Goal: Transaction & Acquisition: Book appointment/travel/reservation

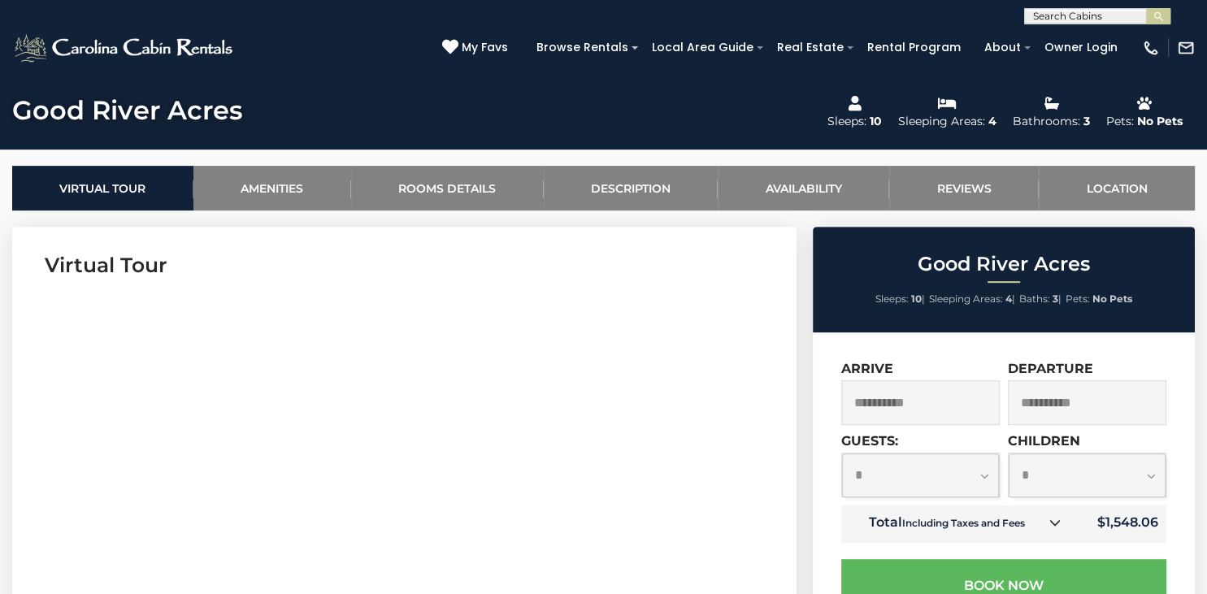
scroll to position [563, 0]
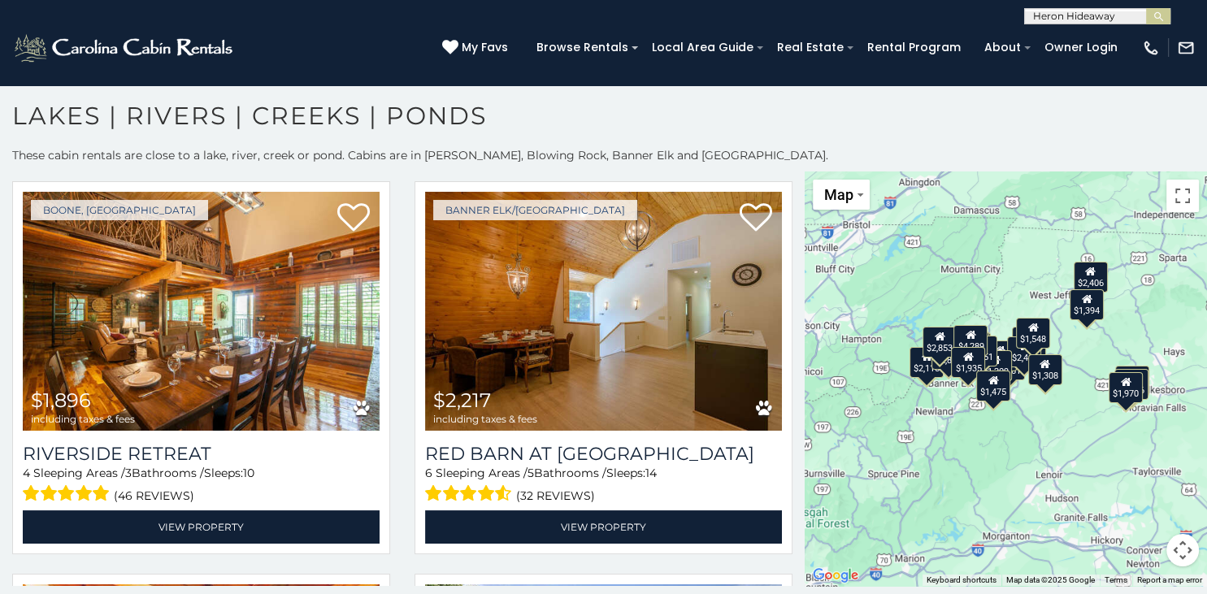
scroll to position [820, 0]
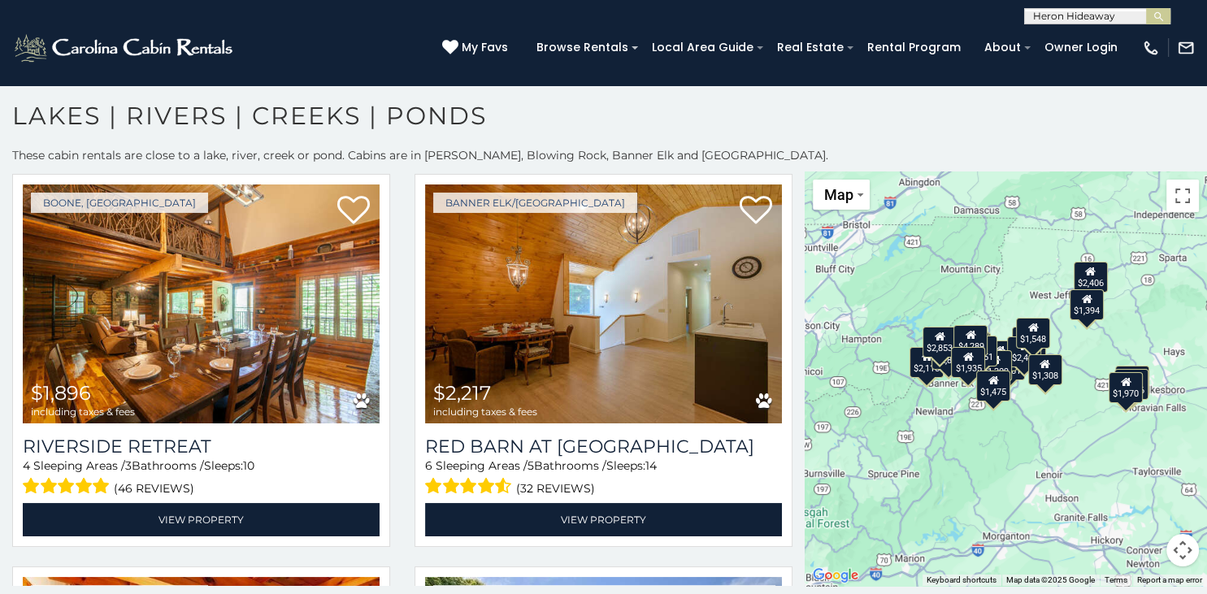
click at [788, 256] on div "Banner Elk/Elk Park $2,217 including taxes & fees Red Barn at Tiffanys Estate 6…" at bounding box center [604, 360] width 378 height 373
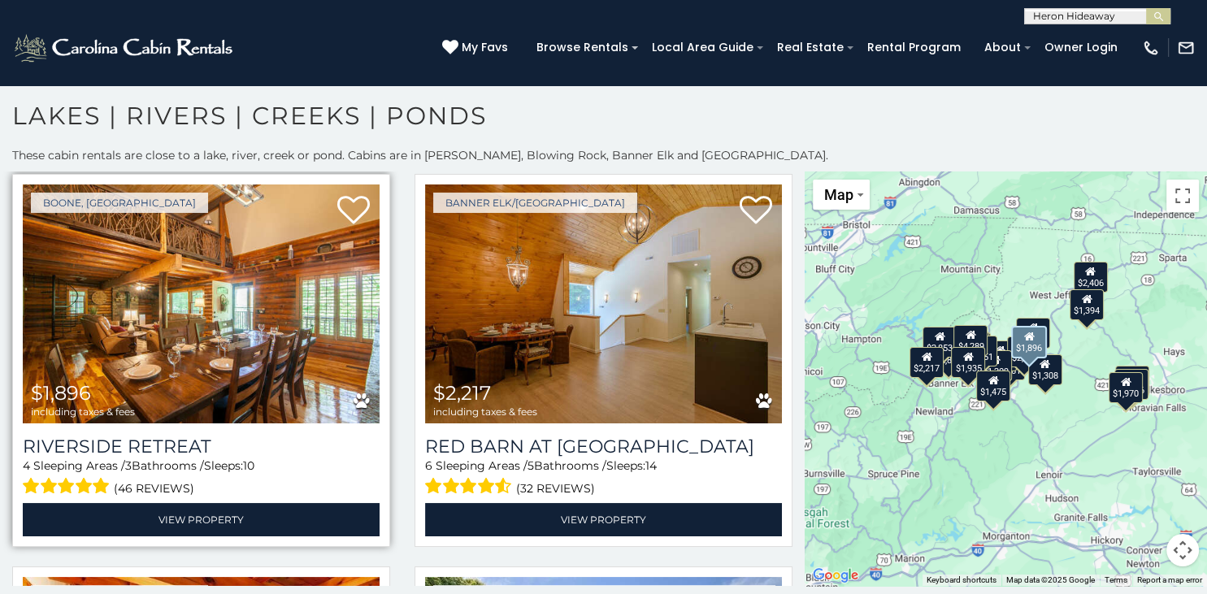
click at [111, 350] on img at bounding box center [201, 304] width 357 height 239
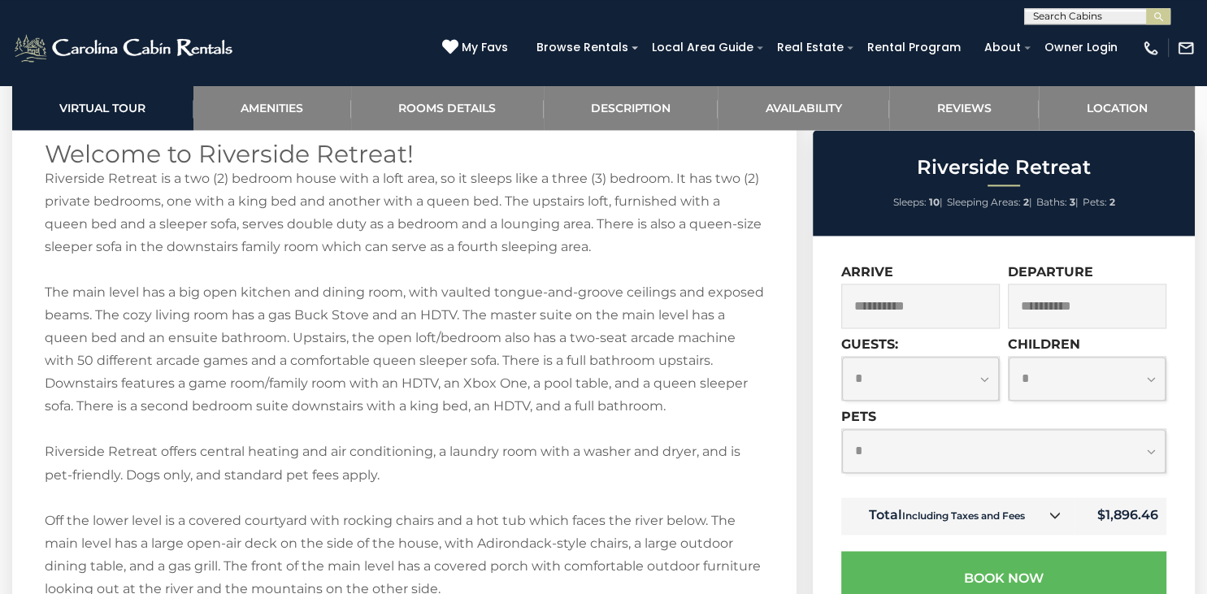
scroll to position [2537, 0]
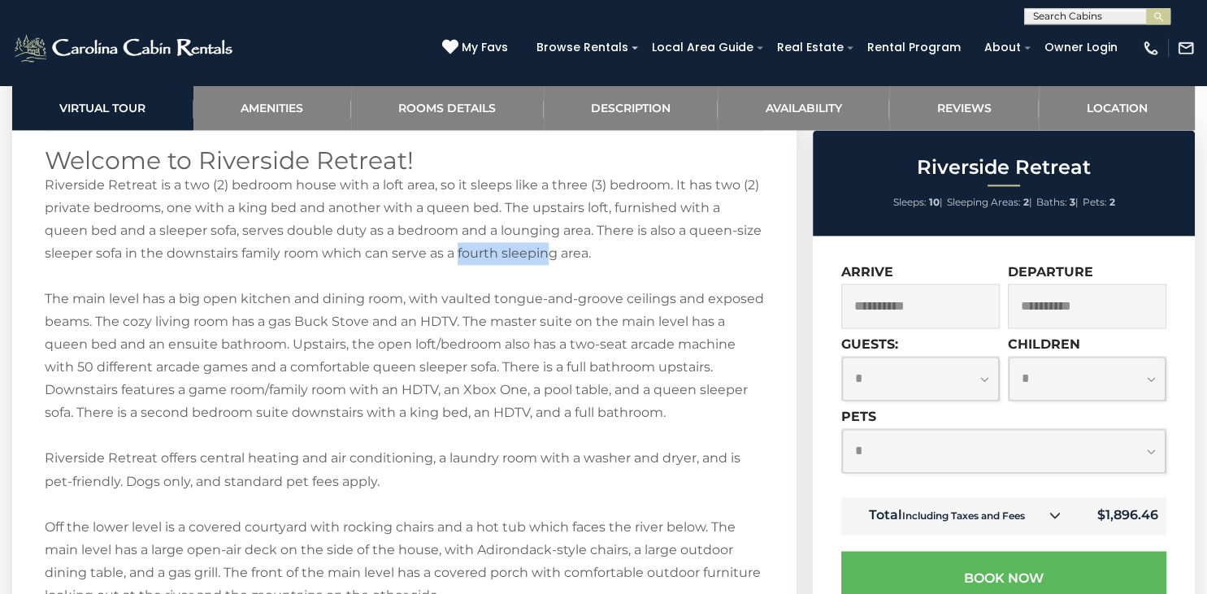
drag, startPoint x: 460, startPoint y: 255, endPoint x: 547, endPoint y: 260, distance: 87.1
click at [547, 260] on div "Additional Room Details Loft Queen Bed Queen Sleeper Sofa Private Full Bath Til…" at bounding box center [405, 417] width 720 height 1290
click at [498, 347] on div "Additional Room Details Loft Queen Bed Queen Sleeper Sofa Private Full Bath Til…" at bounding box center [405, 417] width 720 height 1290
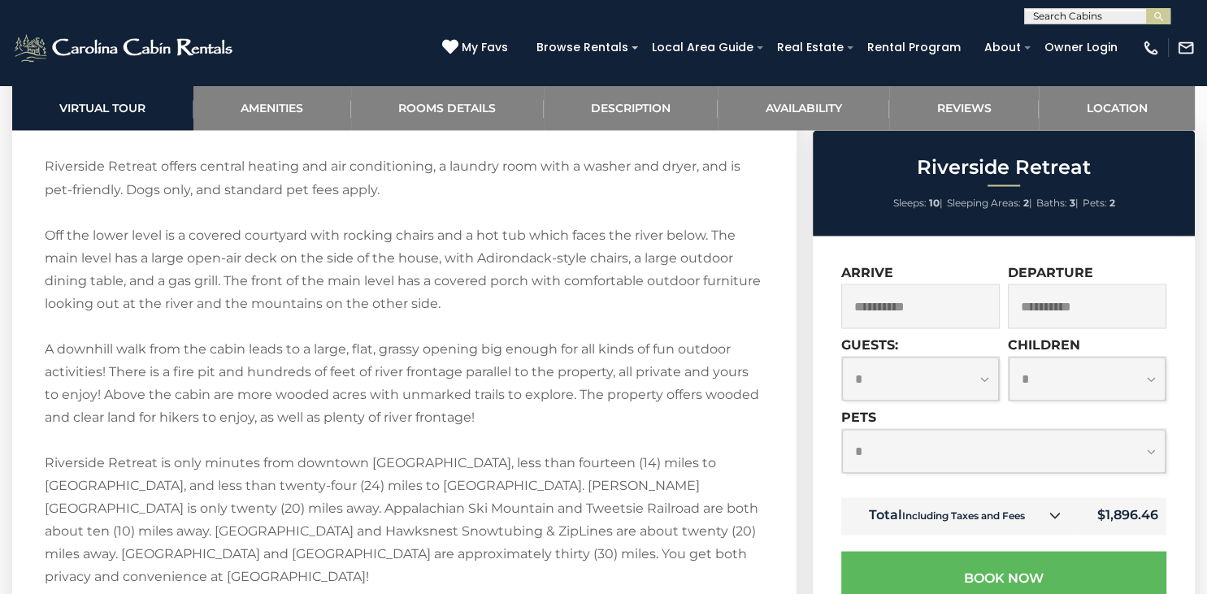
scroll to position [2834, 0]
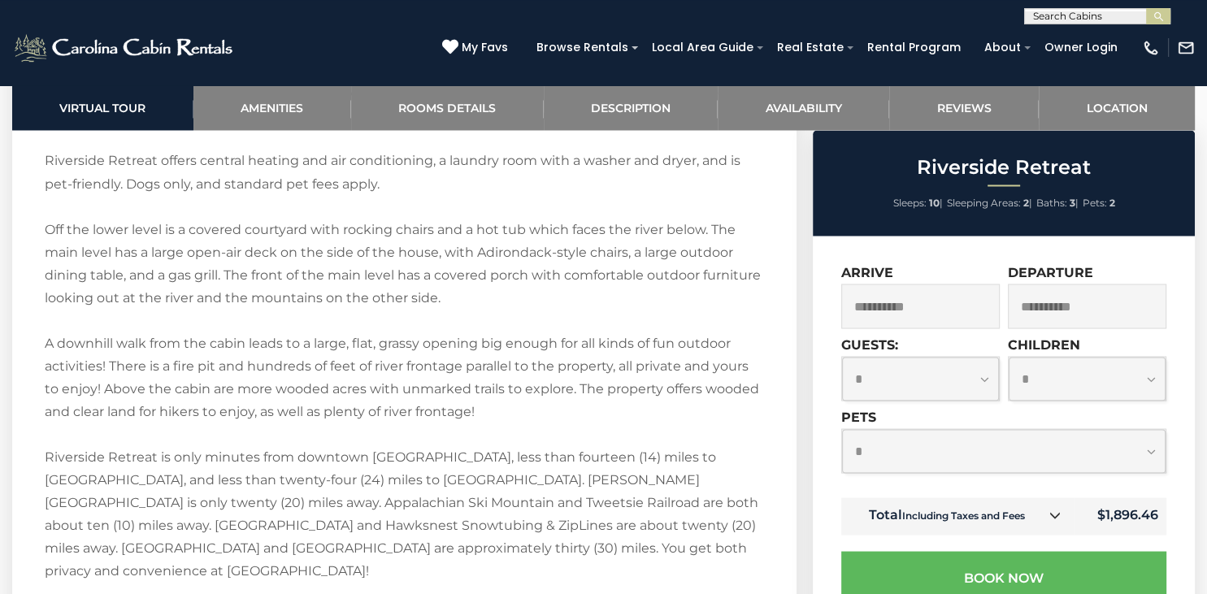
click at [390, 470] on div "Additional Room Details Loft Queen Bed Queen Sleeper Sofa Private Full Bath Til…" at bounding box center [405, 120] width 720 height 1290
drag, startPoint x: 535, startPoint y: 504, endPoint x: 592, endPoint y: 502, distance: 56.9
click at [592, 502] on div "Additional Room Details Loft Queen Bed Queen Sleeper Sofa Private Full Bath Til…" at bounding box center [405, 120] width 720 height 1290
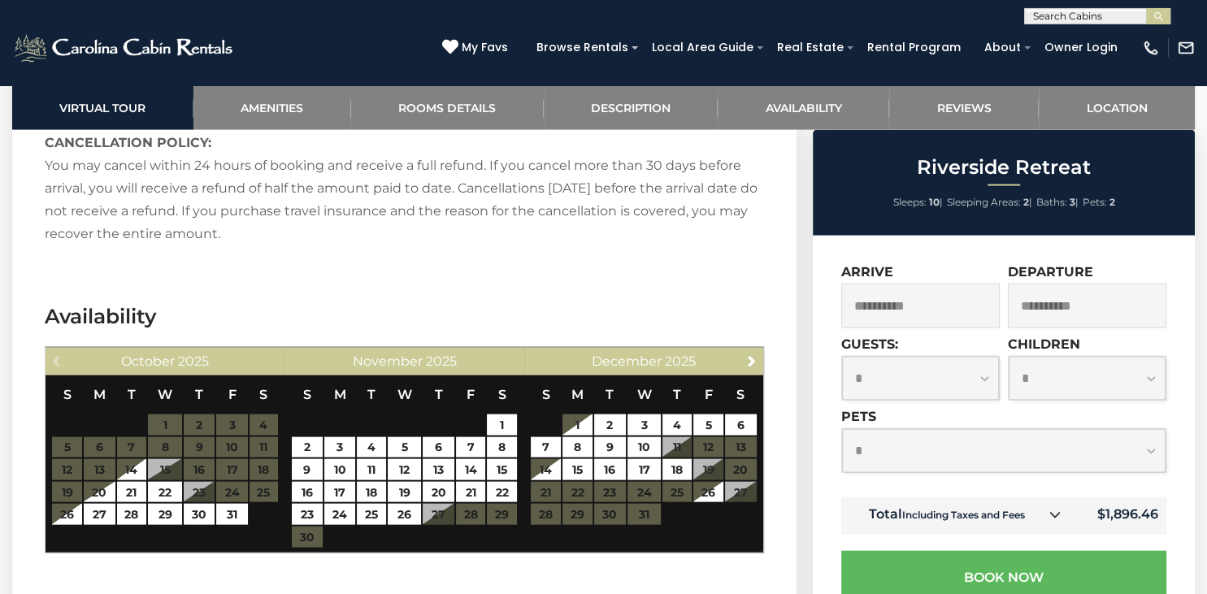
scroll to position [3360, 0]
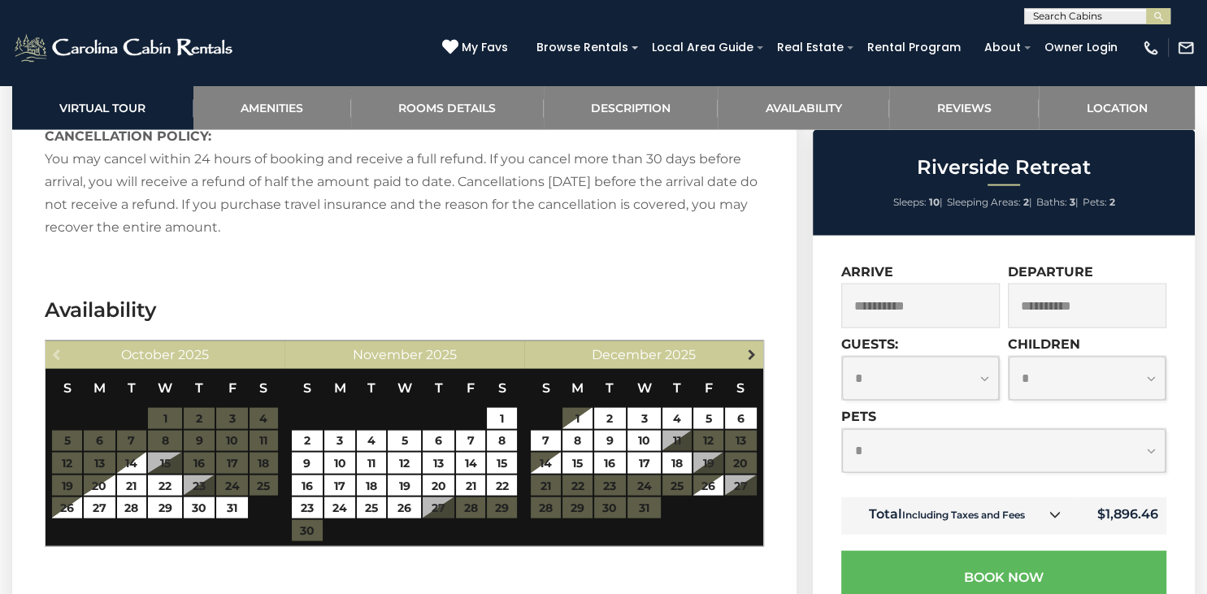
click at [747, 348] on span "Next" at bounding box center [751, 354] width 13 height 13
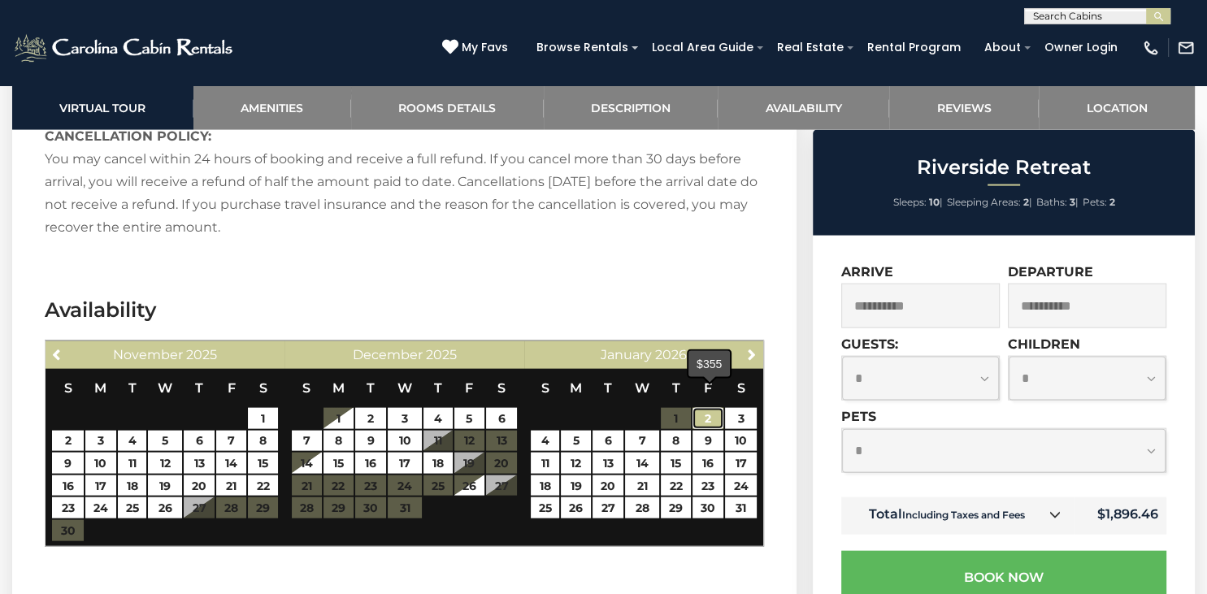
click at [713, 408] on link "2" at bounding box center [708, 418] width 31 height 21
type input "**********"
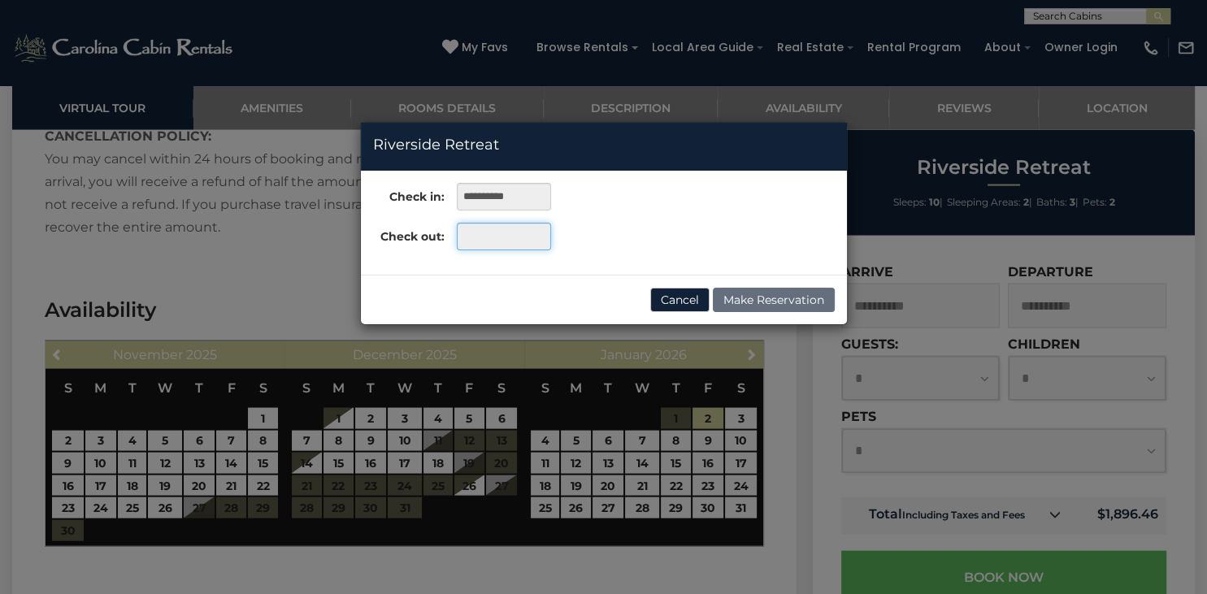
click at [513, 239] on input "text" at bounding box center [504, 237] width 94 height 28
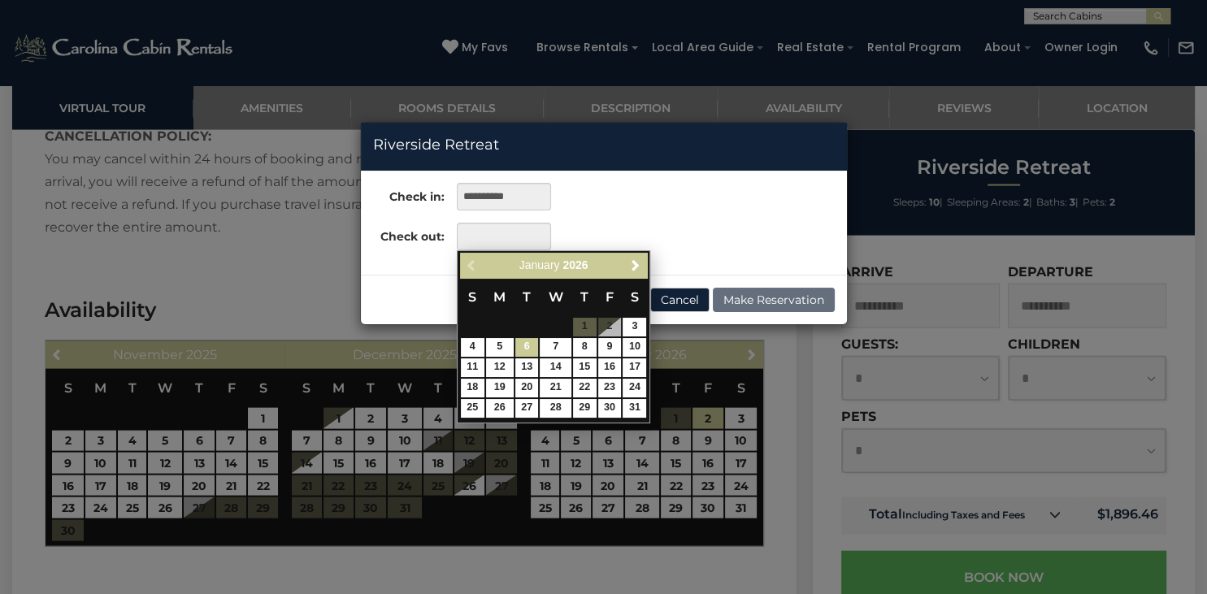
click at [529, 350] on link "6" at bounding box center [528, 347] width 24 height 19
type input "**********"
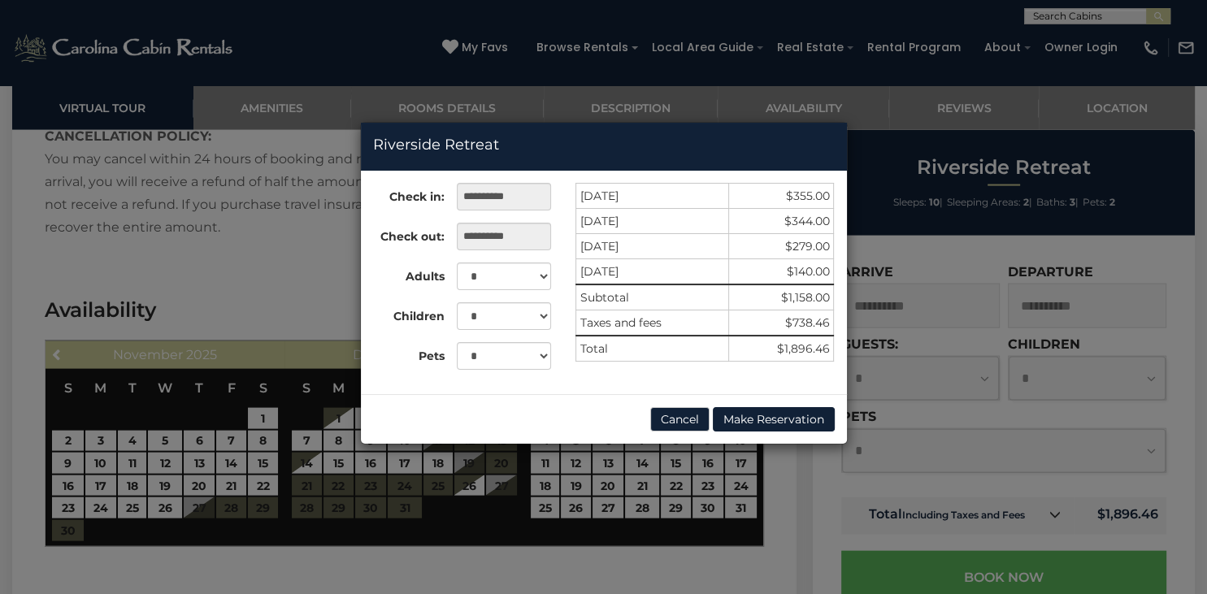
click at [703, 246] on td "01/04/2026" at bounding box center [653, 246] width 154 height 25
click option "**" at bounding box center [0, 0] width 0 height 0
click at [457, 263] on select "* * * * * * * * * **" at bounding box center [504, 277] width 94 height 28
select select "*"
click option "*" at bounding box center [0, 0] width 0 height 0
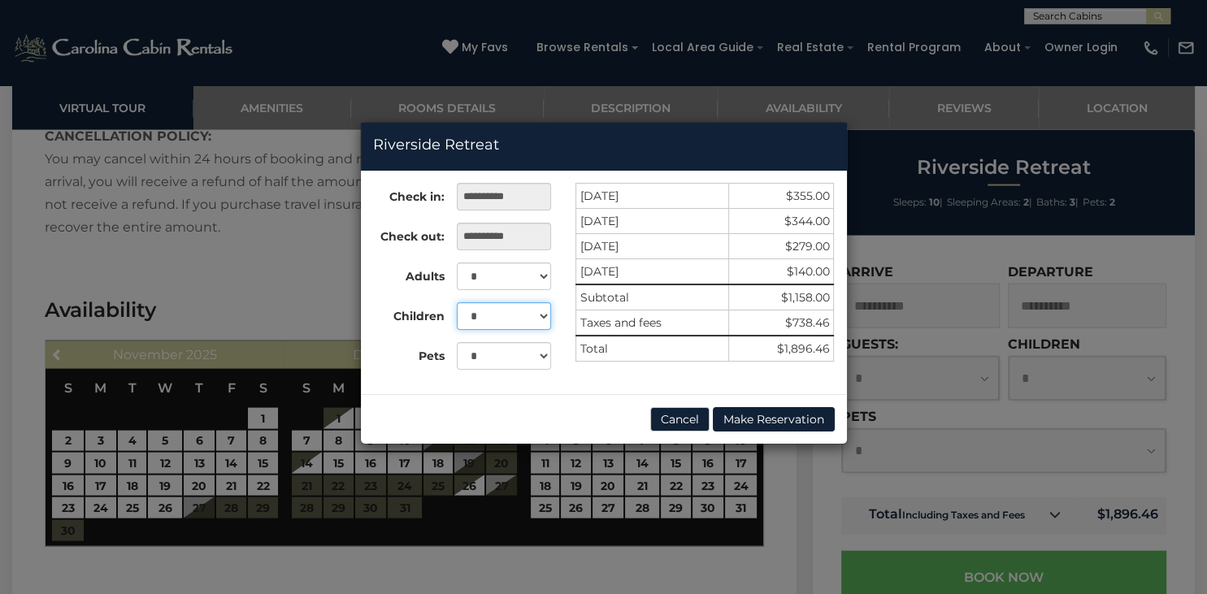
click at [457, 302] on select "* * * * * * * * * * **" at bounding box center [504, 316] width 94 height 28
select select "*"
click option "*" at bounding box center [0, 0] width 0 height 0
click at [775, 419] on button "Make Reservation" at bounding box center [774, 419] width 122 height 24
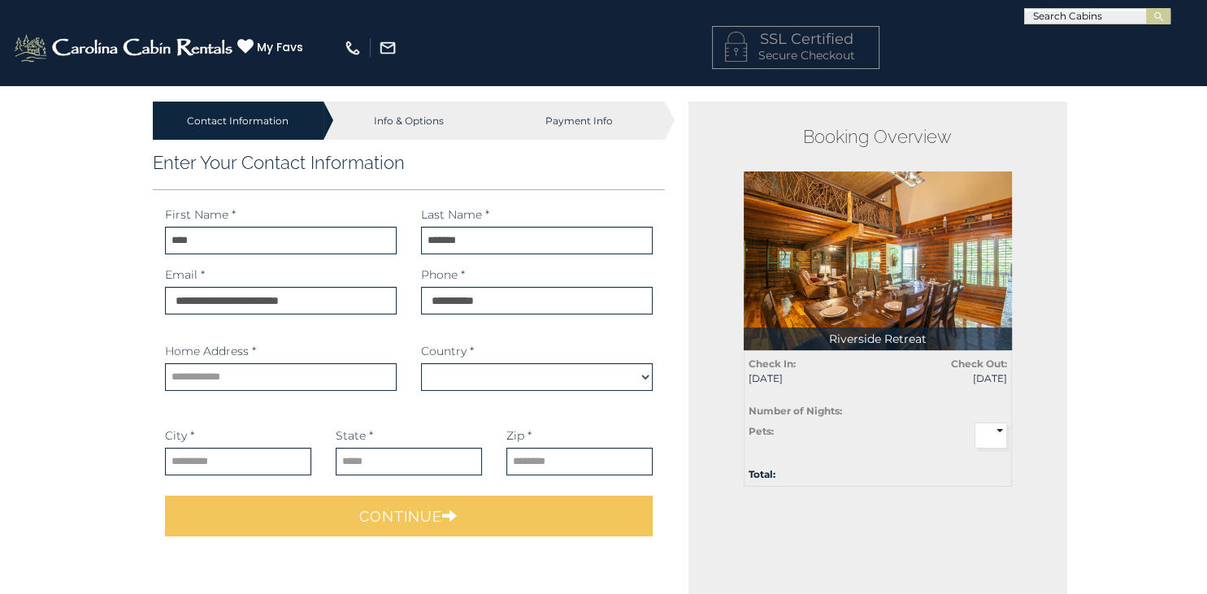
select select "*********"
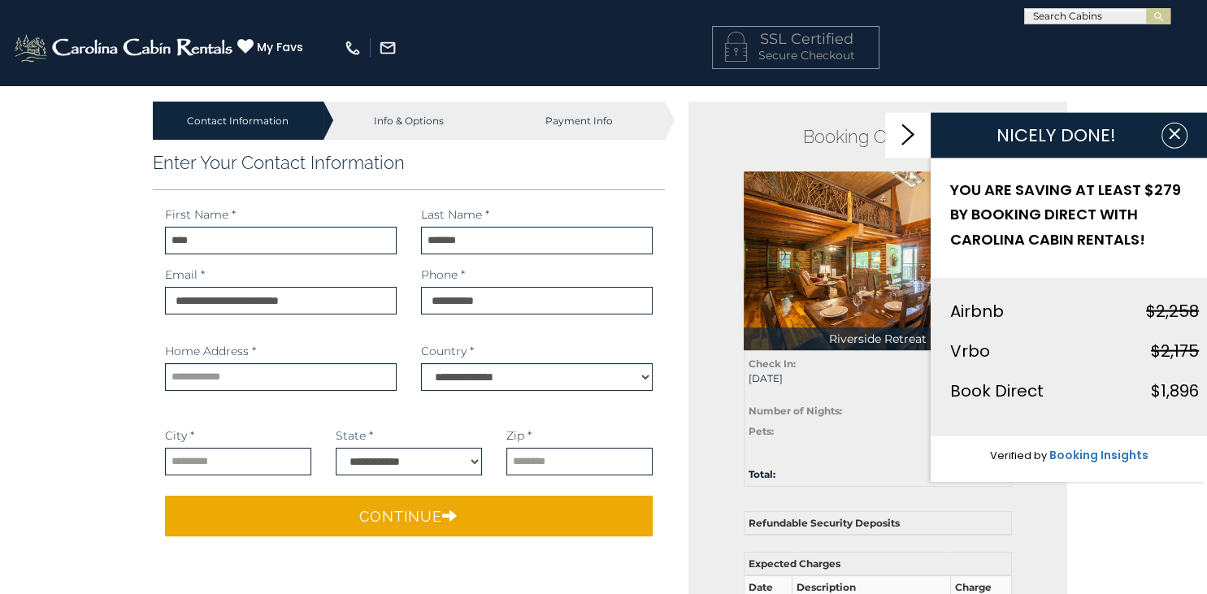
drag, startPoint x: 1207, startPoint y: 206, endPoint x: 1207, endPoint y: 275, distance: 69.1
click at [909, 130] on icon at bounding box center [908, 134] width 13 height 21
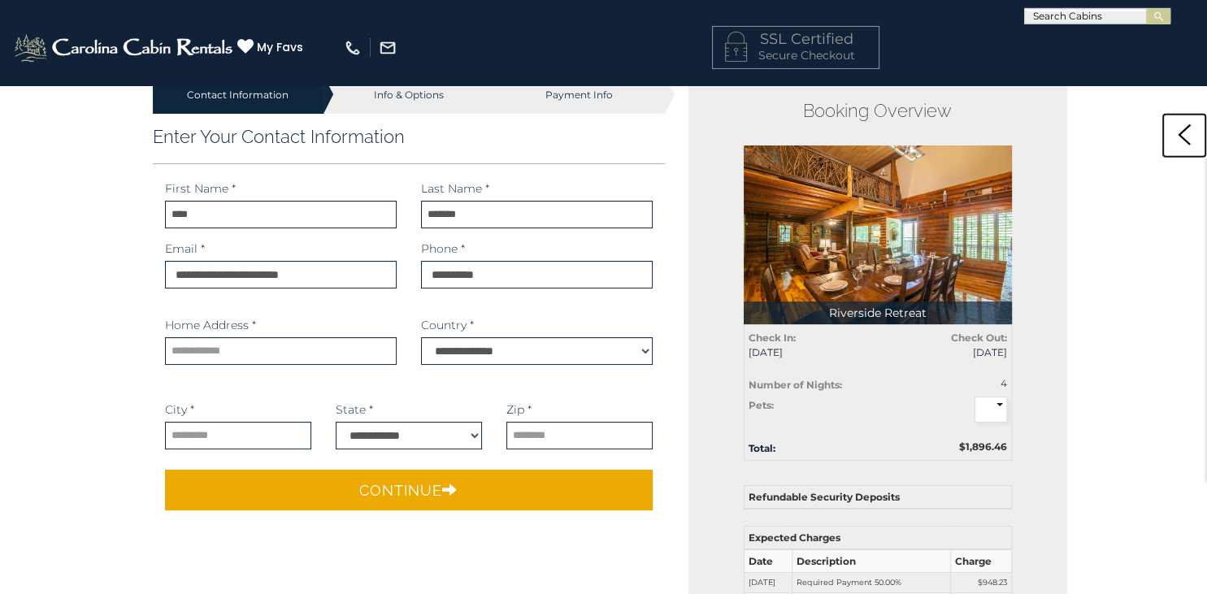
scroll to position [29, 0]
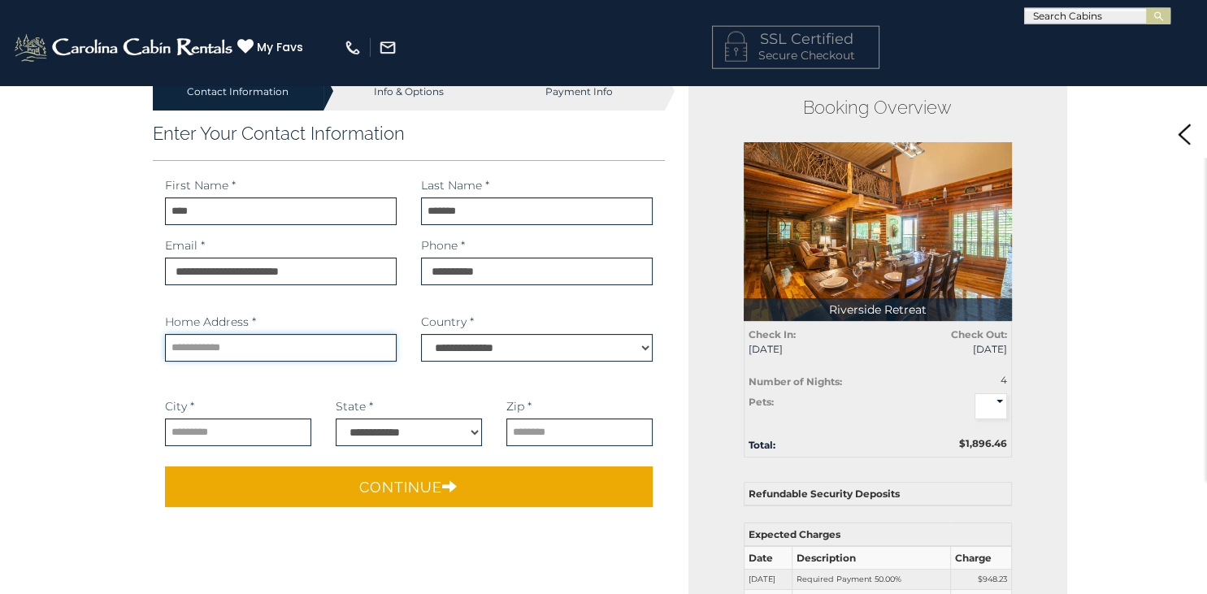
click at [291, 335] on input "text" at bounding box center [281, 348] width 232 height 28
type input "**********"
click at [200, 431] on input "text" at bounding box center [238, 433] width 146 height 28
type input "*"
type input "*********"
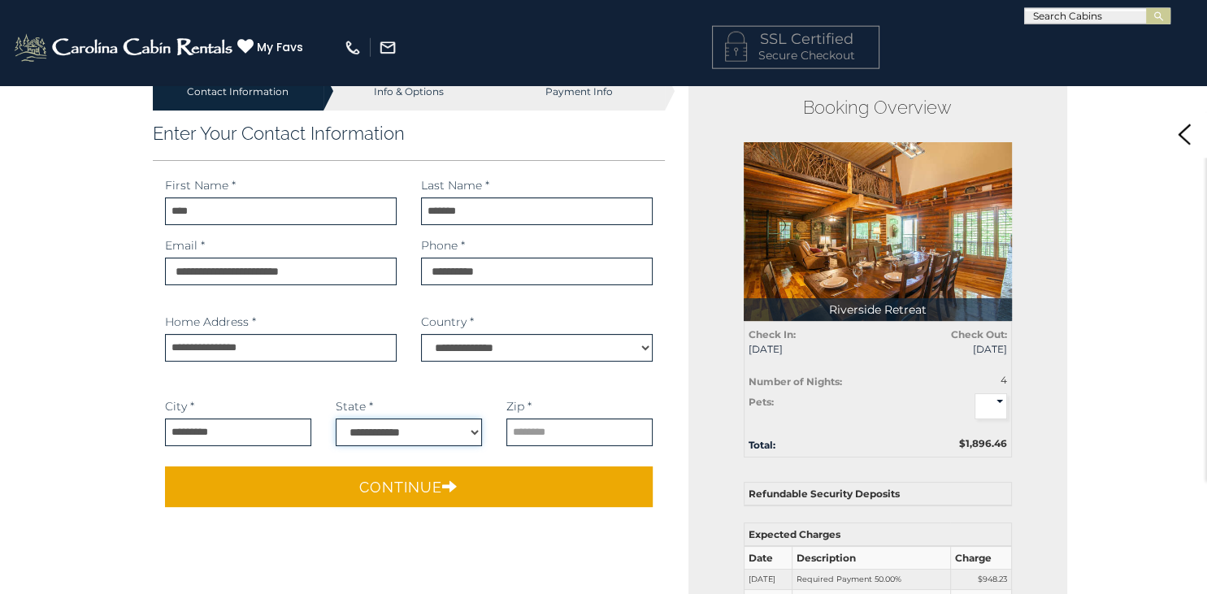
select select "**"
type input "*****"
click at [139, 400] on div "Contact Information Info & Options Payment Info 1. Guest Information Enter Your…" at bounding box center [405, 308] width 555 height 472
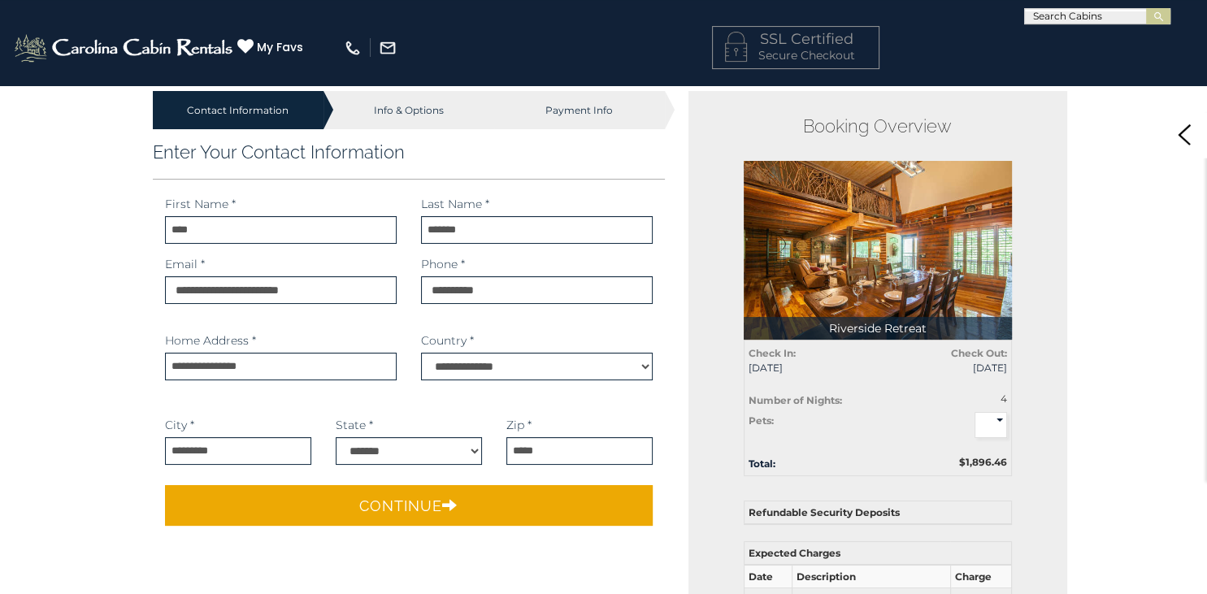
scroll to position [0, 0]
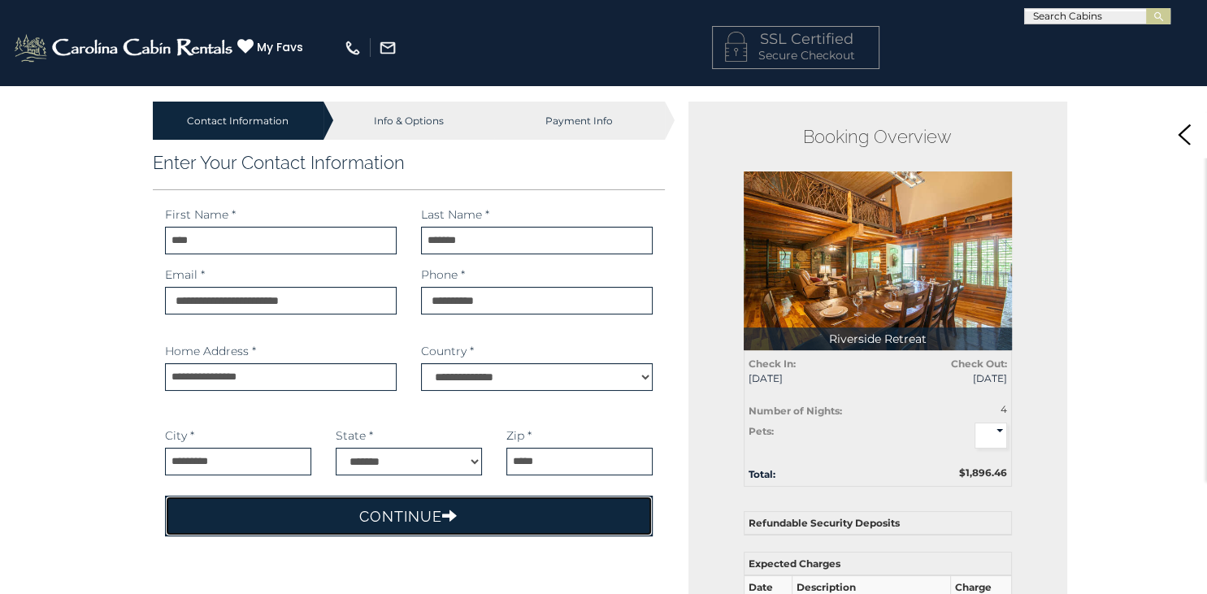
click at [460, 516] on button "Continue" at bounding box center [409, 516] width 489 height 41
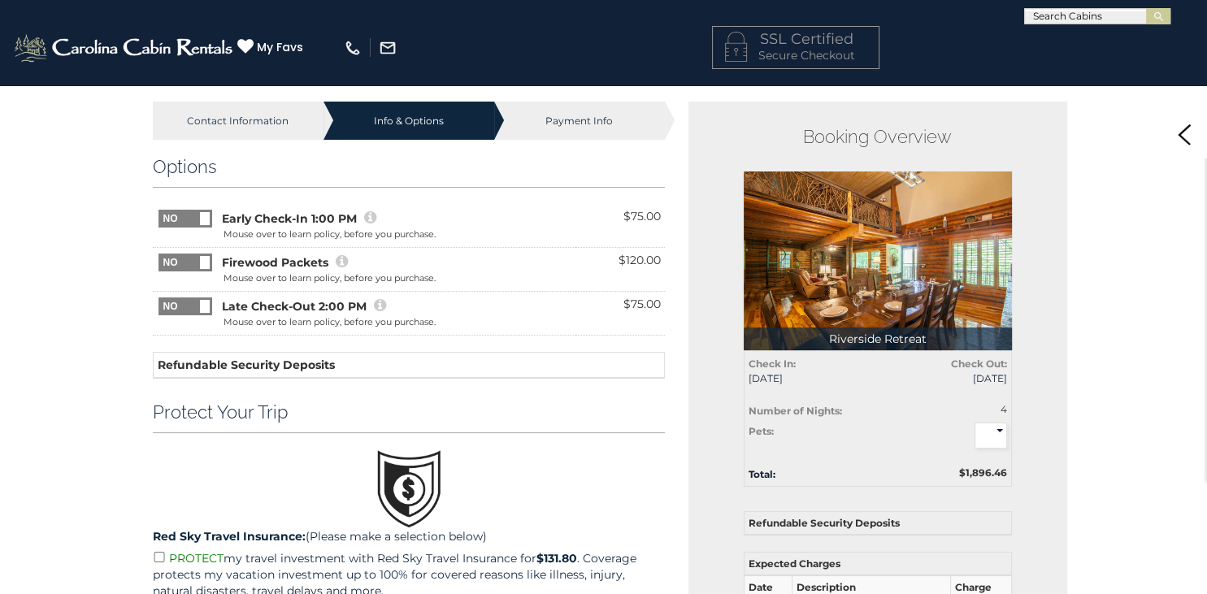
click at [570, 154] on div "Options Early Check-In 1:00 PM $75.00 Firewood Packets" at bounding box center [409, 472] width 537 height 657
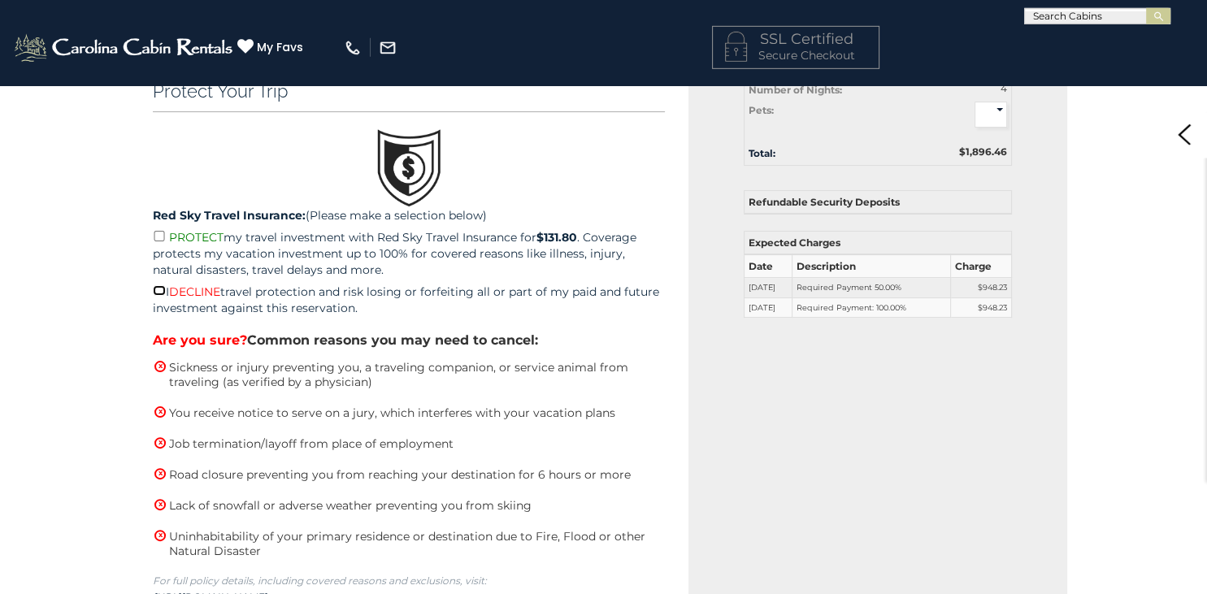
scroll to position [307, 0]
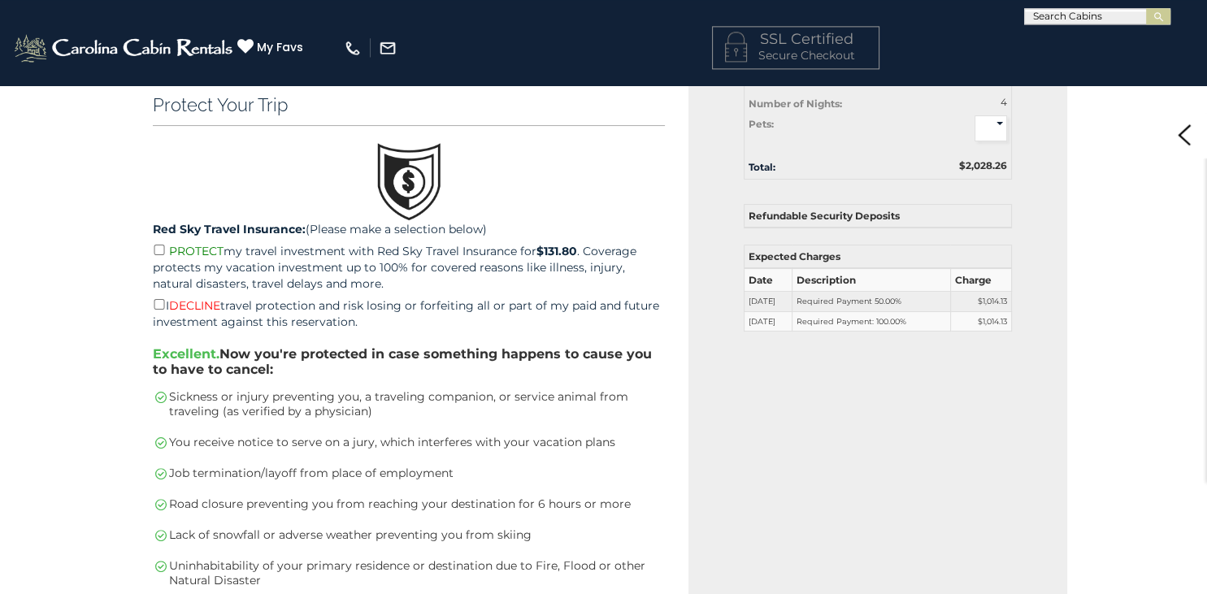
click at [75, 333] on div "Contact Information Info & Options Payment Info 1. Guest Information Enter Your…" at bounding box center [603, 463] width 1207 height 1373
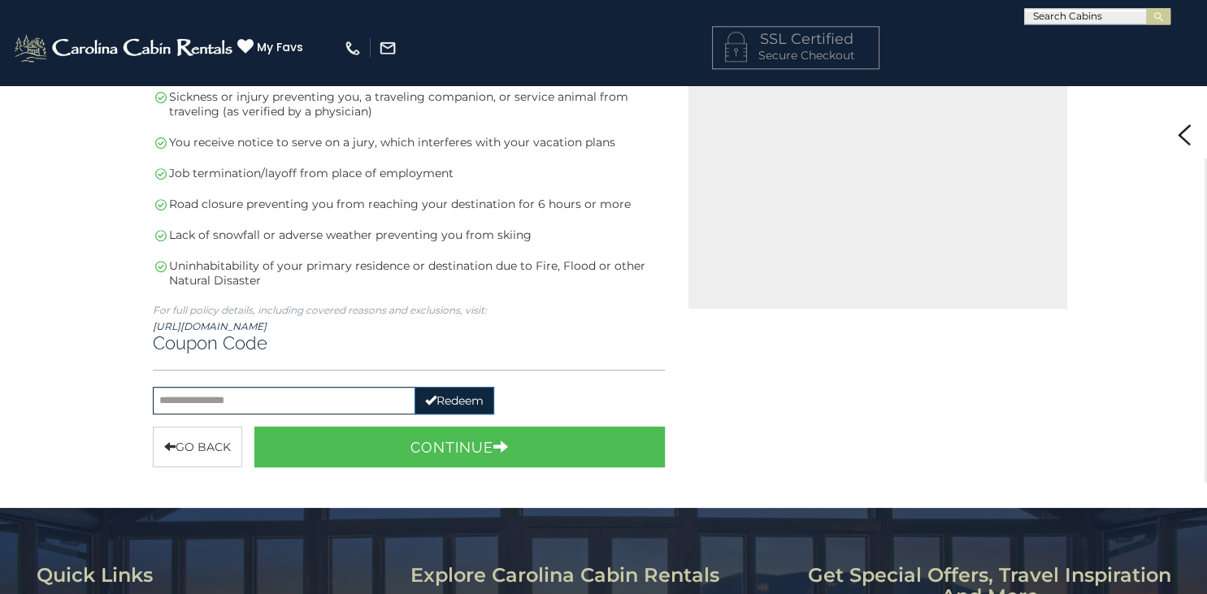
scroll to position [608, 0]
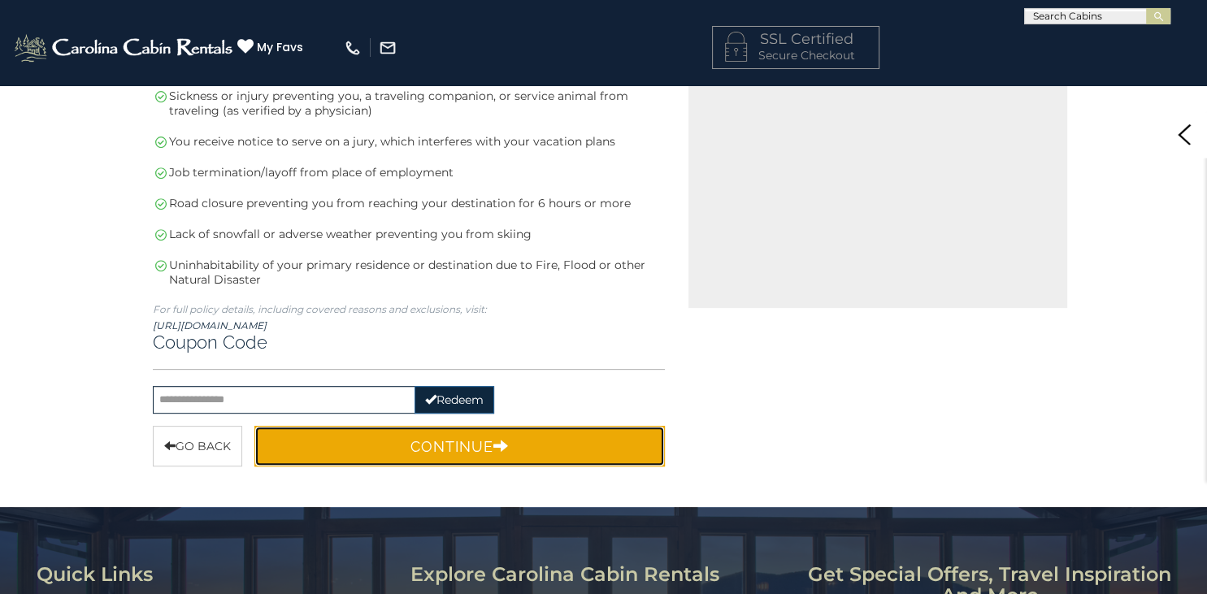
click at [434, 437] on button "Continue" at bounding box center [460, 446] width 411 height 41
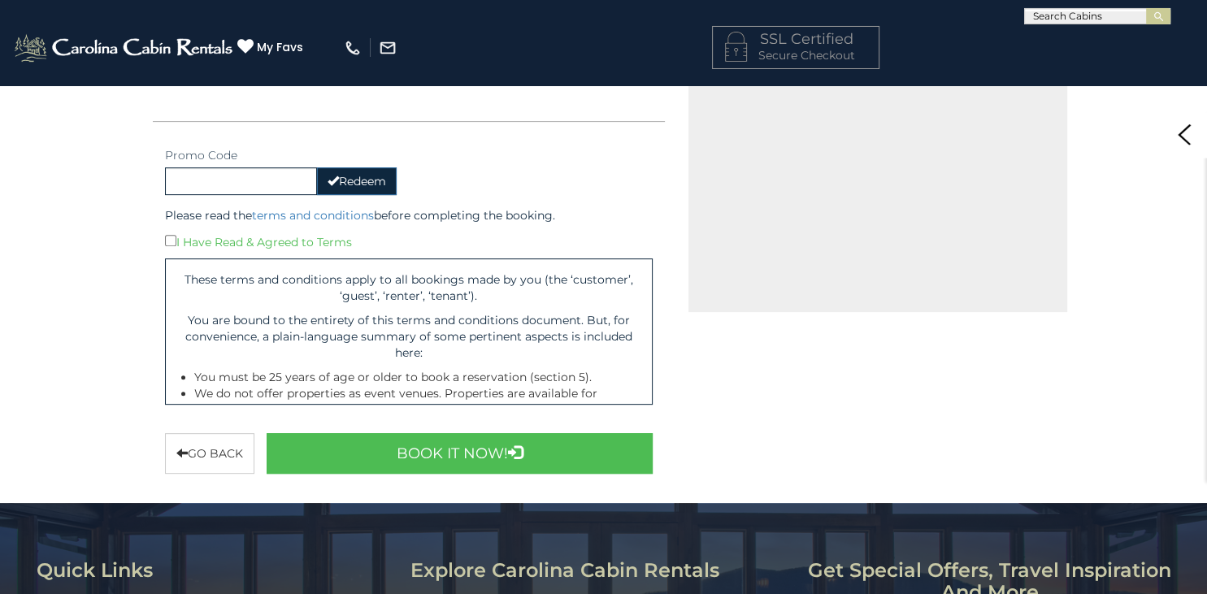
scroll to position [526, 0]
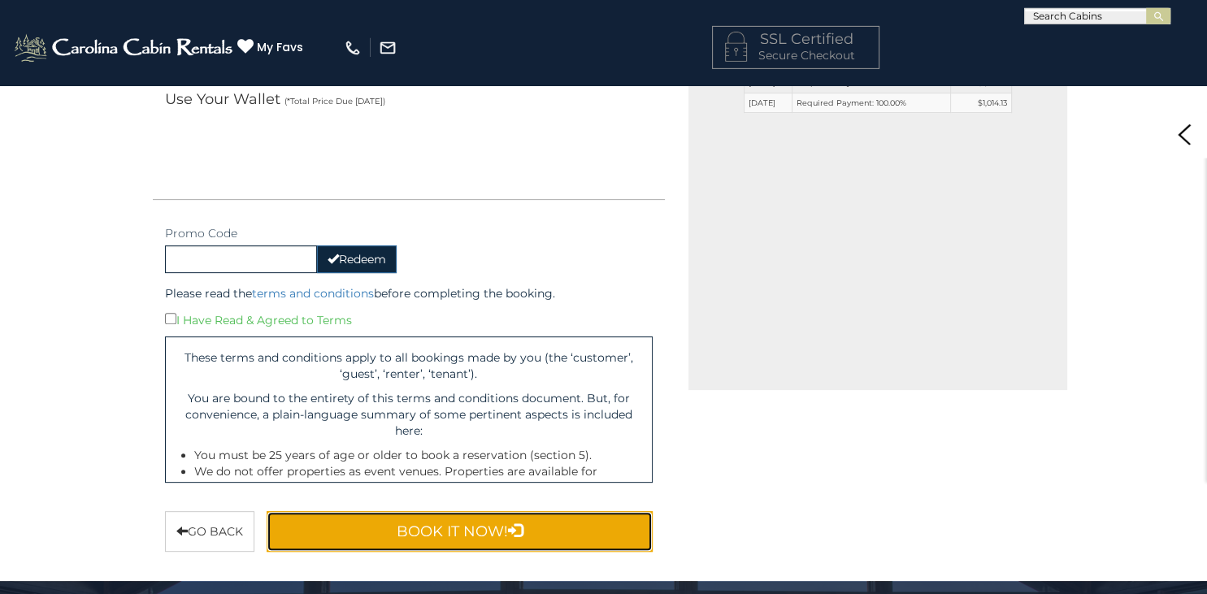
click at [449, 531] on button "Book It Now!" at bounding box center [460, 531] width 387 height 41
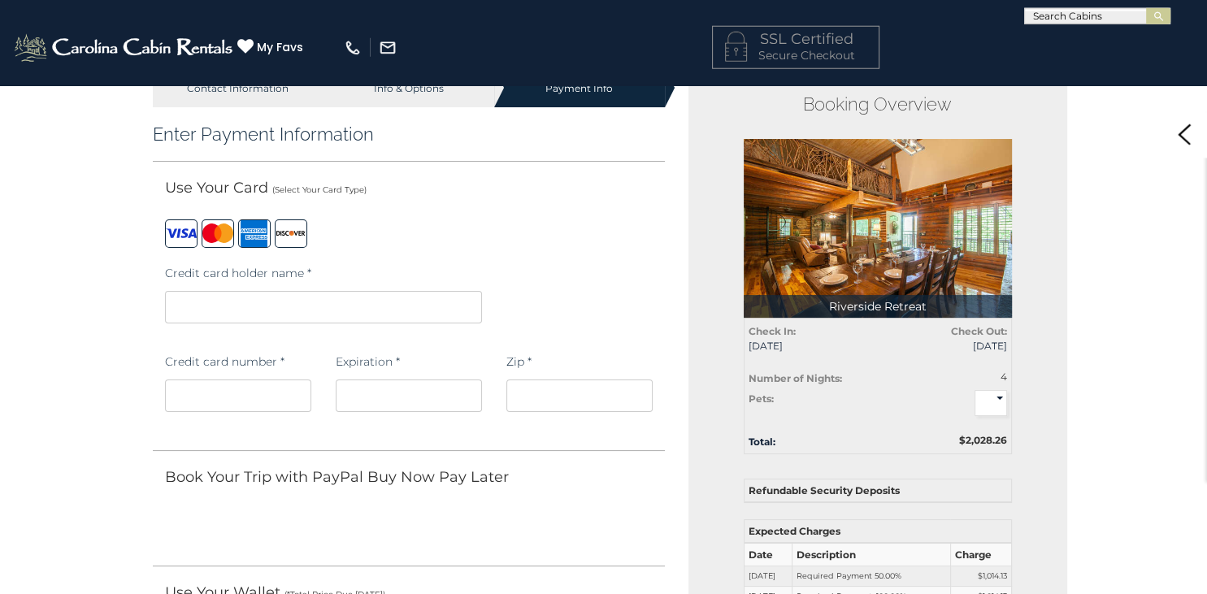
scroll to position [34, 0]
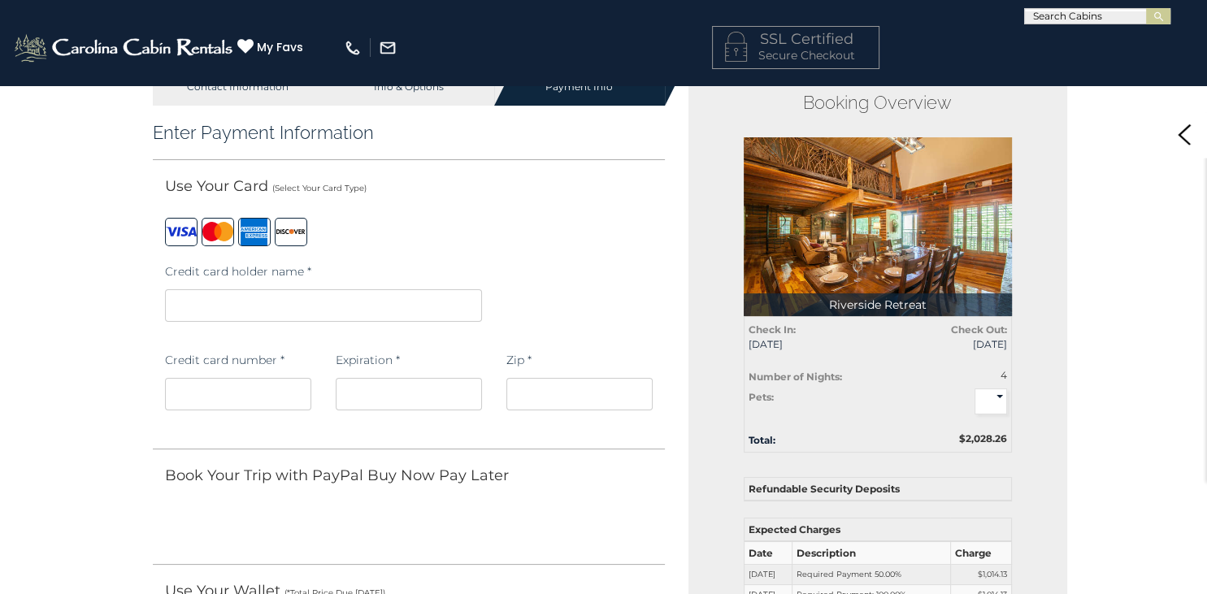
click at [225, 314] on iframe at bounding box center [323, 305] width 317 height 33
click at [366, 403] on iframe at bounding box center [409, 394] width 146 height 33
click at [590, 440] on div "Use Your Card (Select Your Card Type) Payment Type is required. Credit card hol…" at bounding box center [409, 312] width 513 height 273
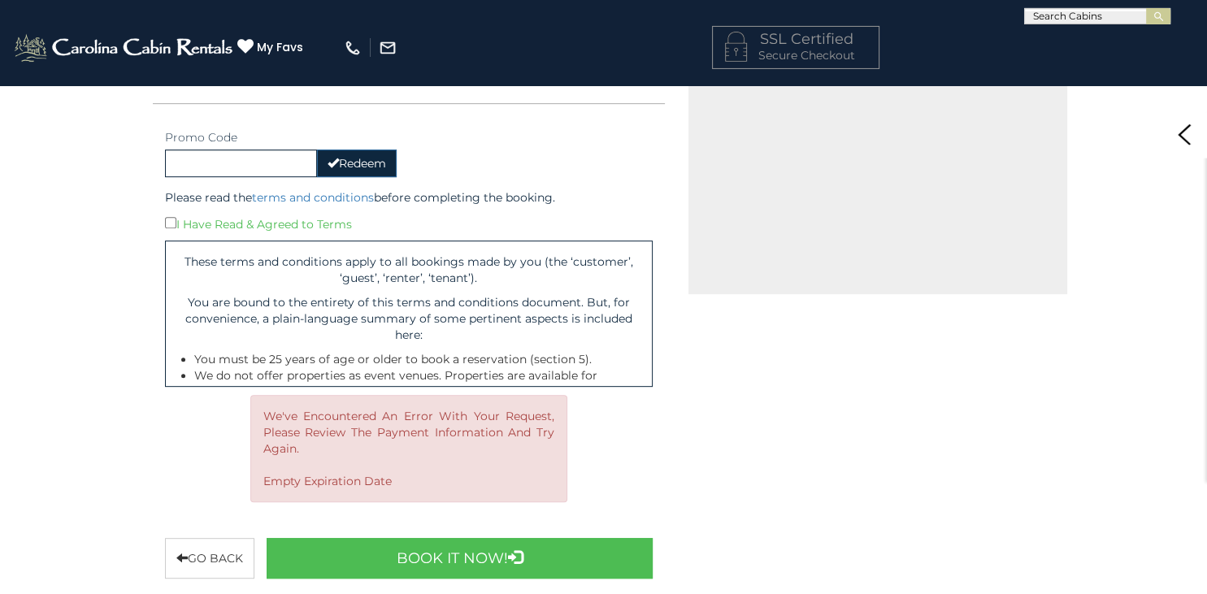
scroll to position [617, 0]
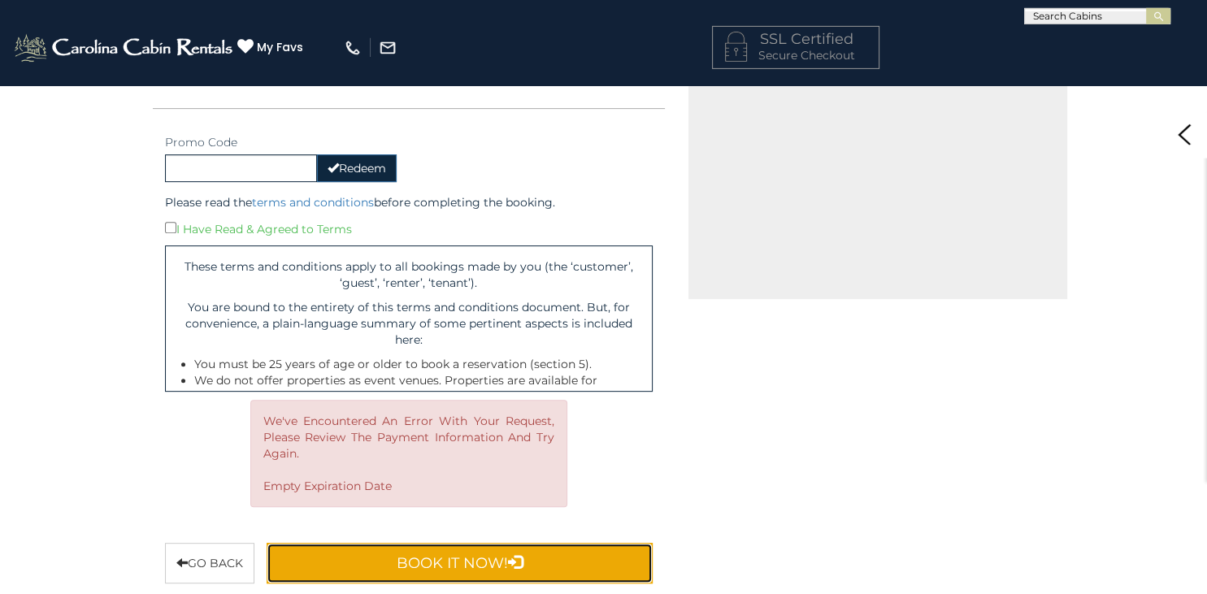
click at [545, 561] on button "Book It Now!" at bounding box center [460, 563] width 387 height 41
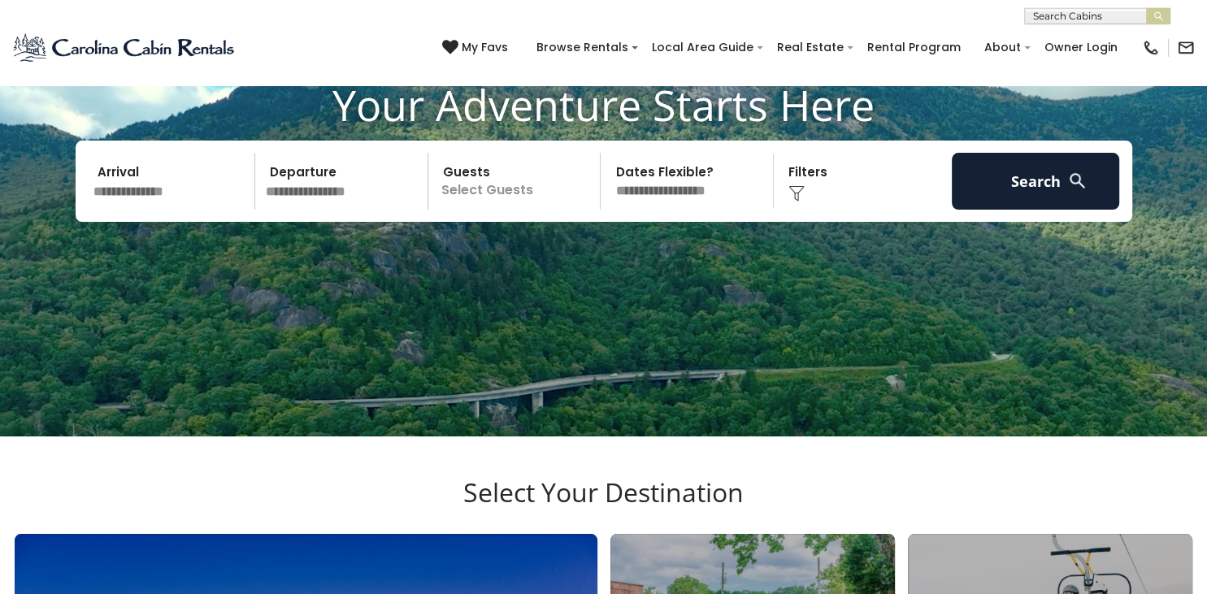
scroll to position [144, 0]
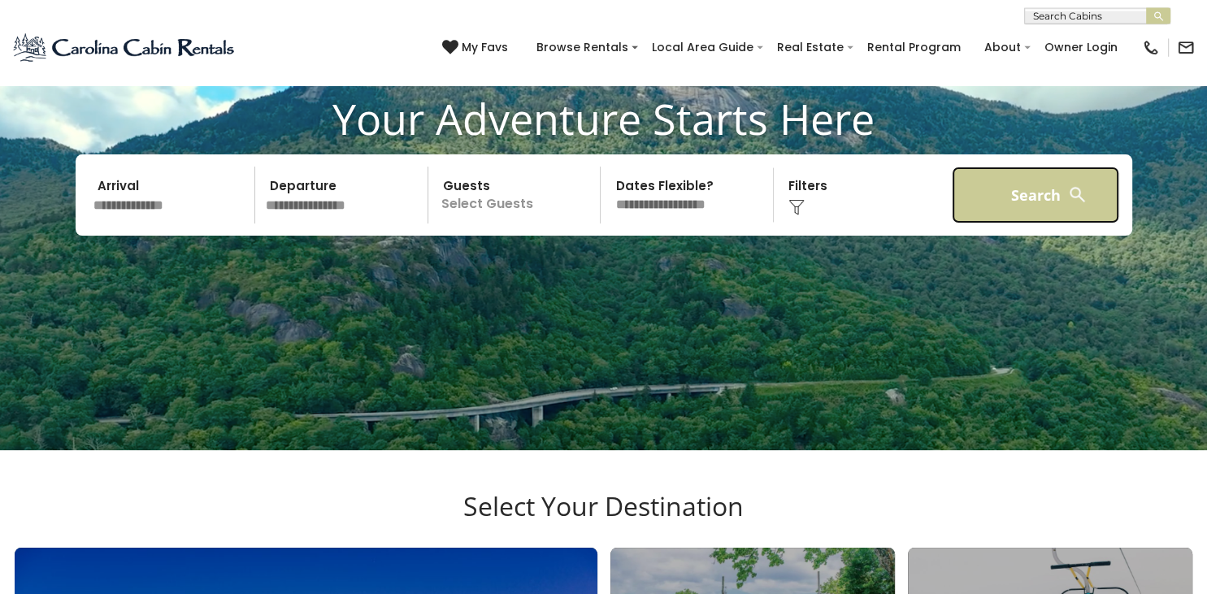
click at [995, 190] on button "Search" at bounding box center [1036, 195] width 168 height 57
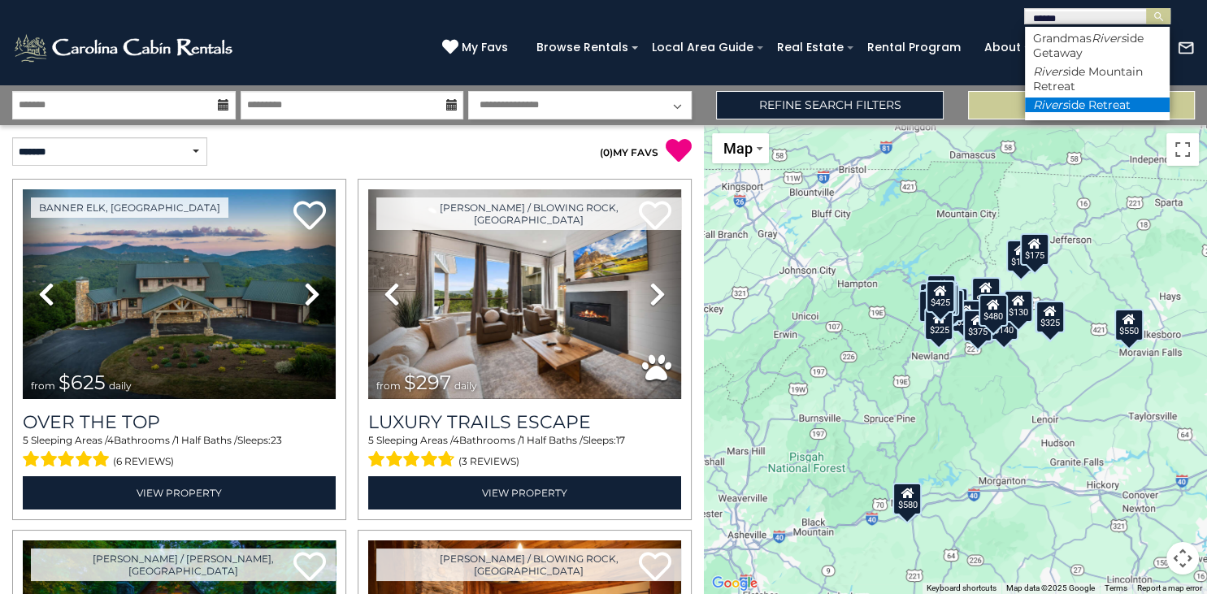
type input "******"
click at [1089, 102] on li "Rivers ide Retreat" at bounding box center [1097, 105] width 145 height 15
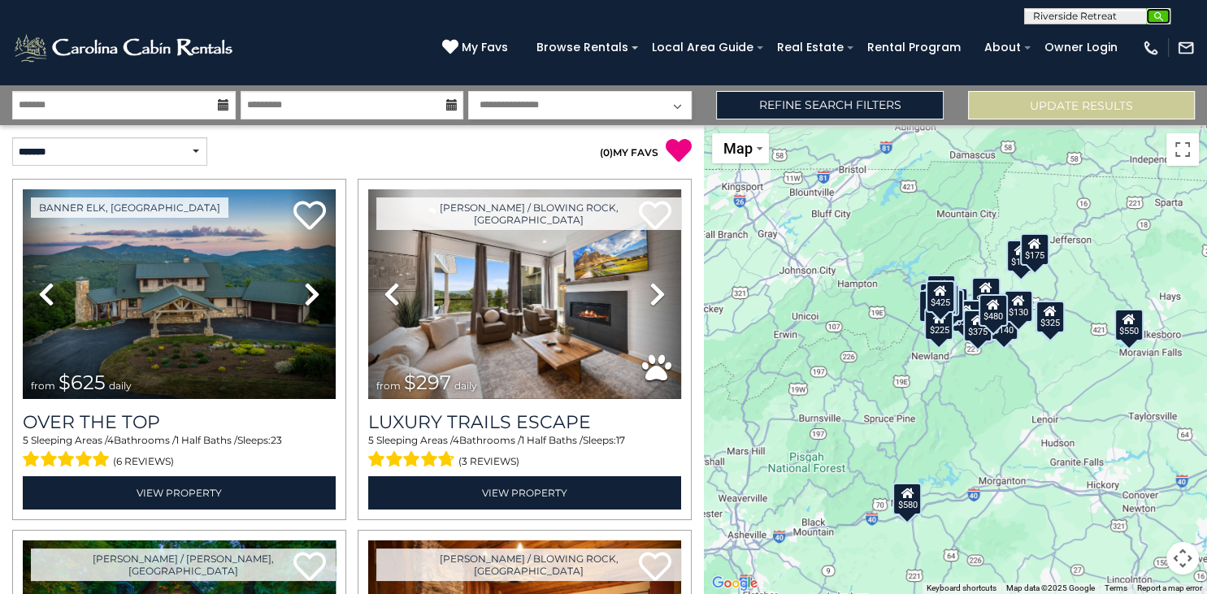
click at [1162, 15] on img "submit" at bounding box center [1159, 17] width 12 height 12
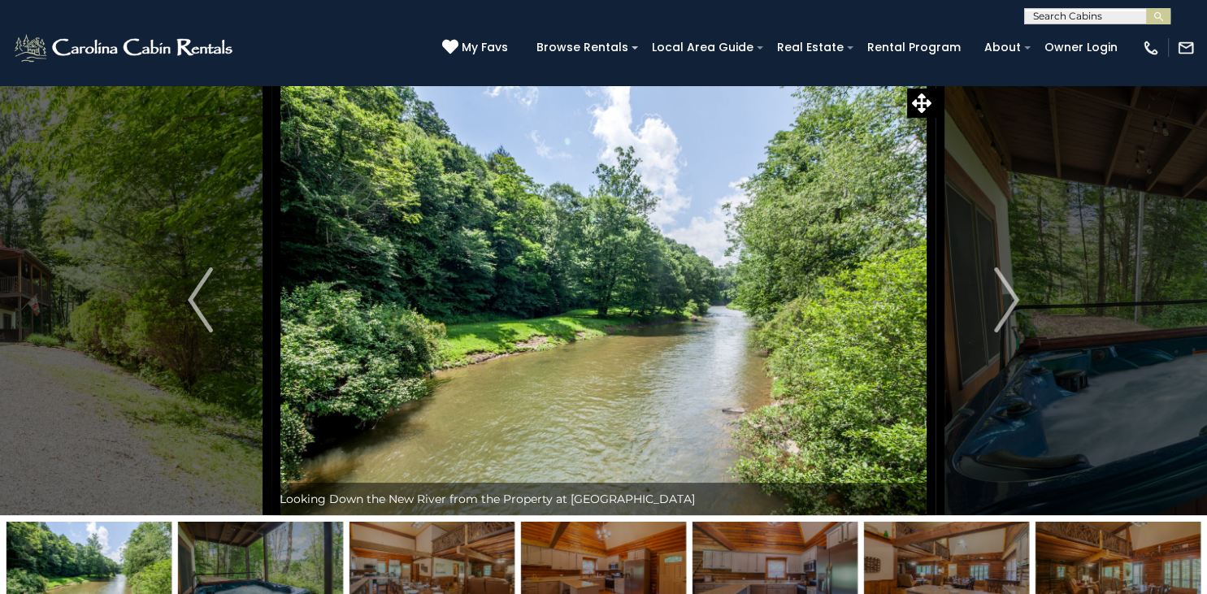
click at [893, 241] on img at bounding box center [604, 300] width 664 height 431
click at [922, 97] on icon at bounding box center [922, 104] width 20 height 20
click at [0, 0] on div at bounding box center [0, 0] width 0 height 0
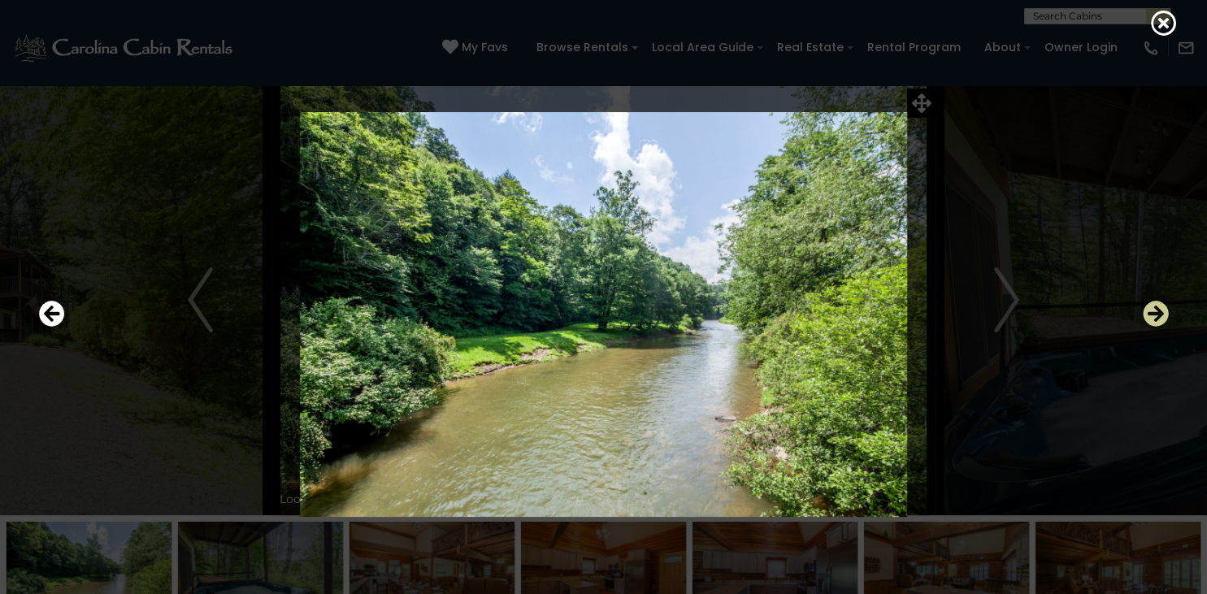
click at [1153, 317] on icon "Next" at bounding box center [1156, 315] width 26 height 26
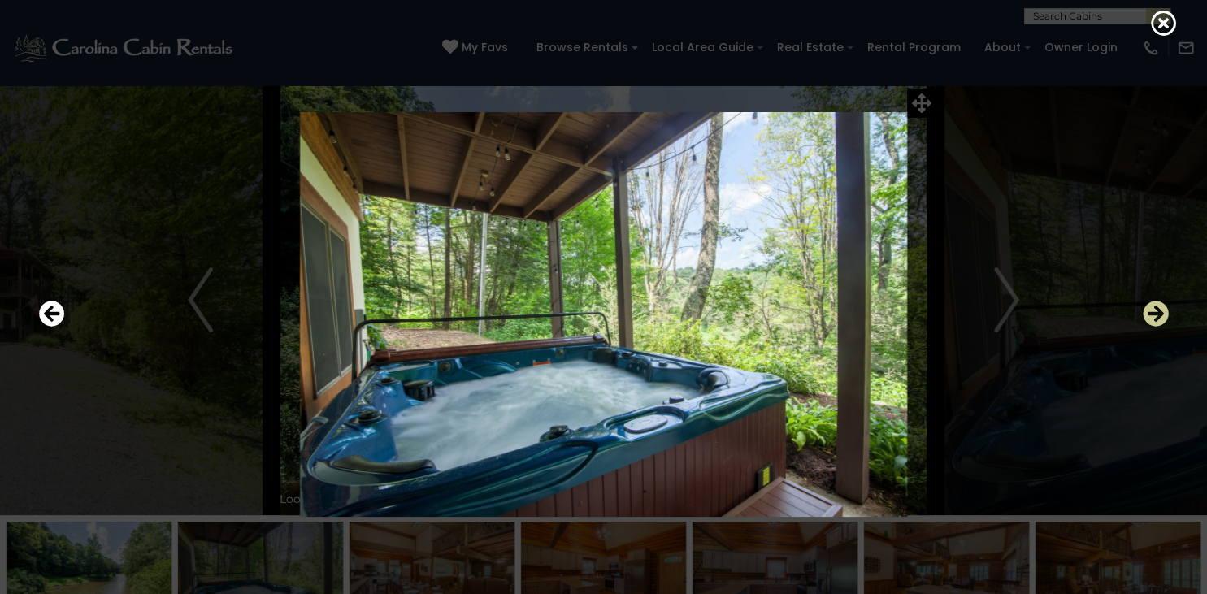
click at [1153, 317] on icon "Next" at bounding box center [1156, 315] width 26 height 26
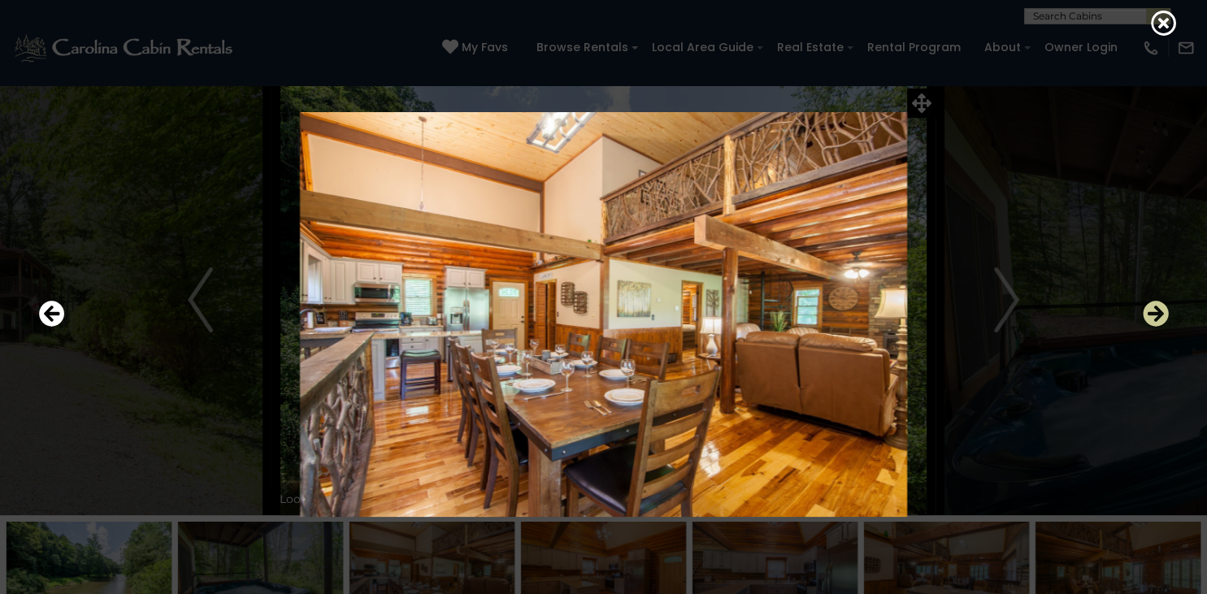
click at [1153, 317] on icon "Next" at bounding box center [1156, 315] width 26 height 26
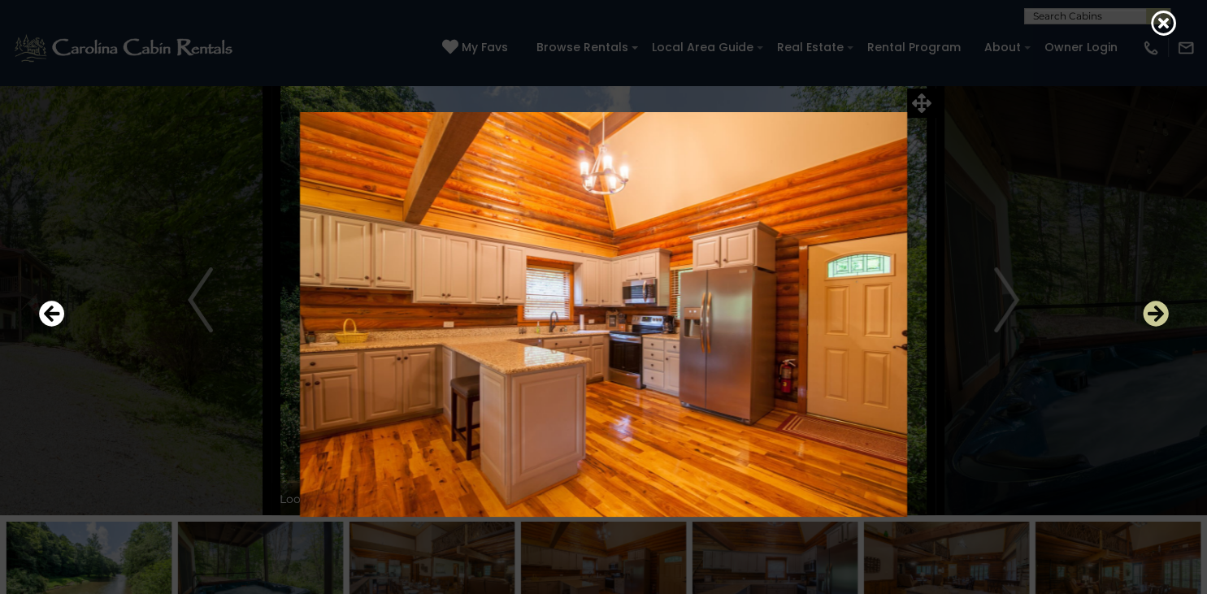
click at [1153, 317] on icon "Next" at bounding box center [1156, 315] width 26 height 26
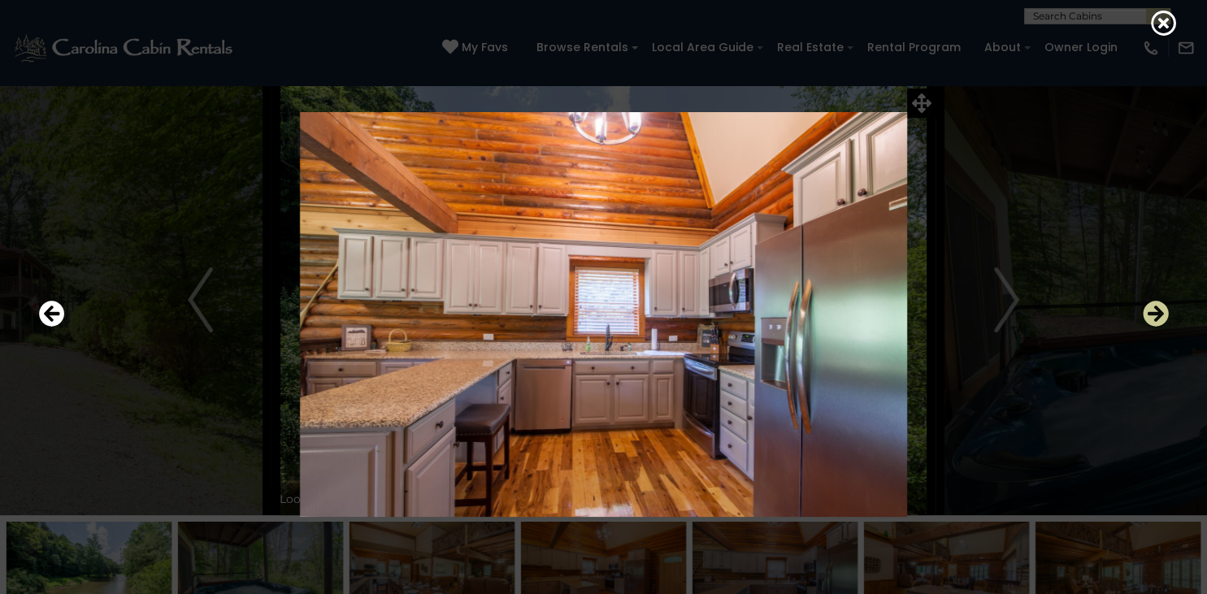
click at [1153, 317] on icon "Next" at bounding box center [1156, 315] width 26 height 26
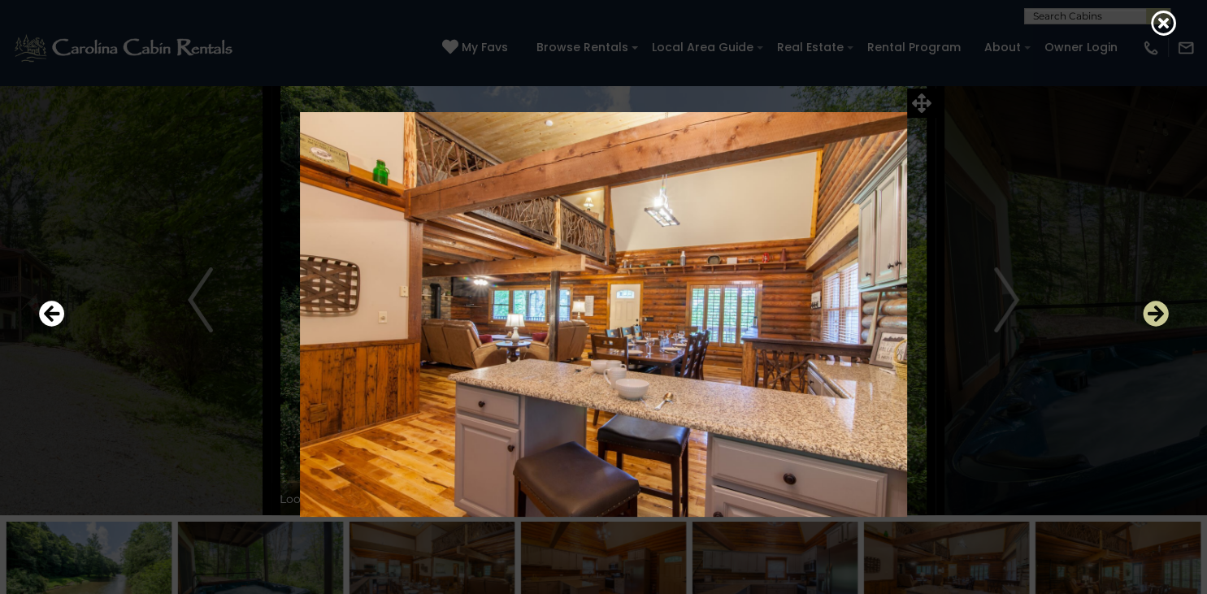
click at [1153, 317] on icon "Next" at bounding box center [1156, 315] width 26 height 26
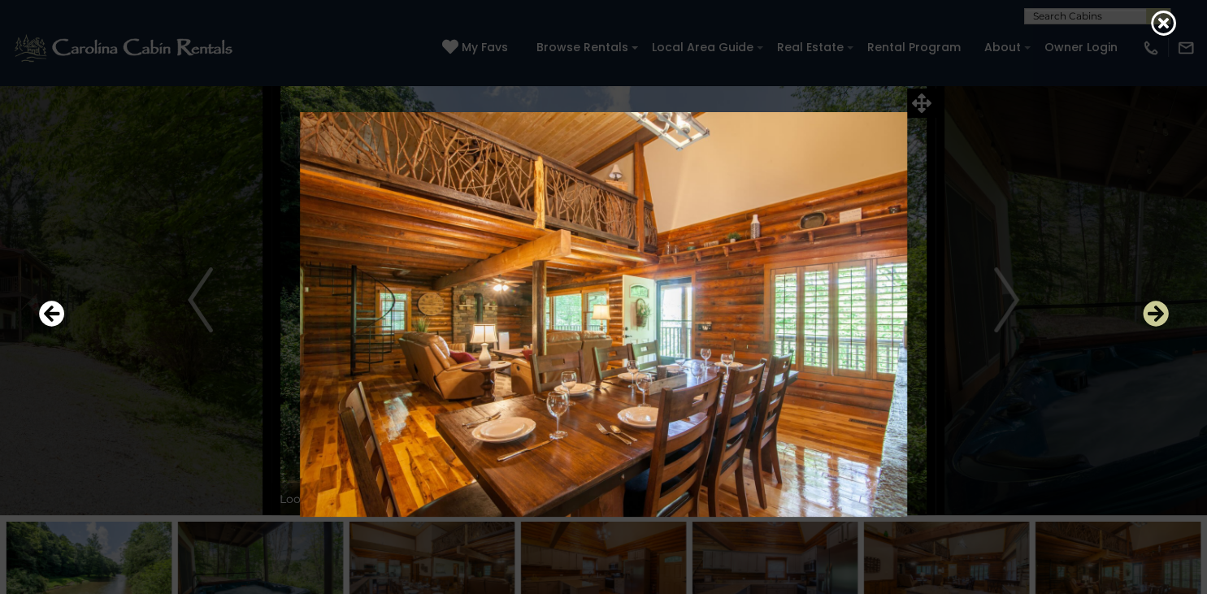
click at [1153, 317] on icon "Next" at bounding box center [1156, 315] width 26 height 26
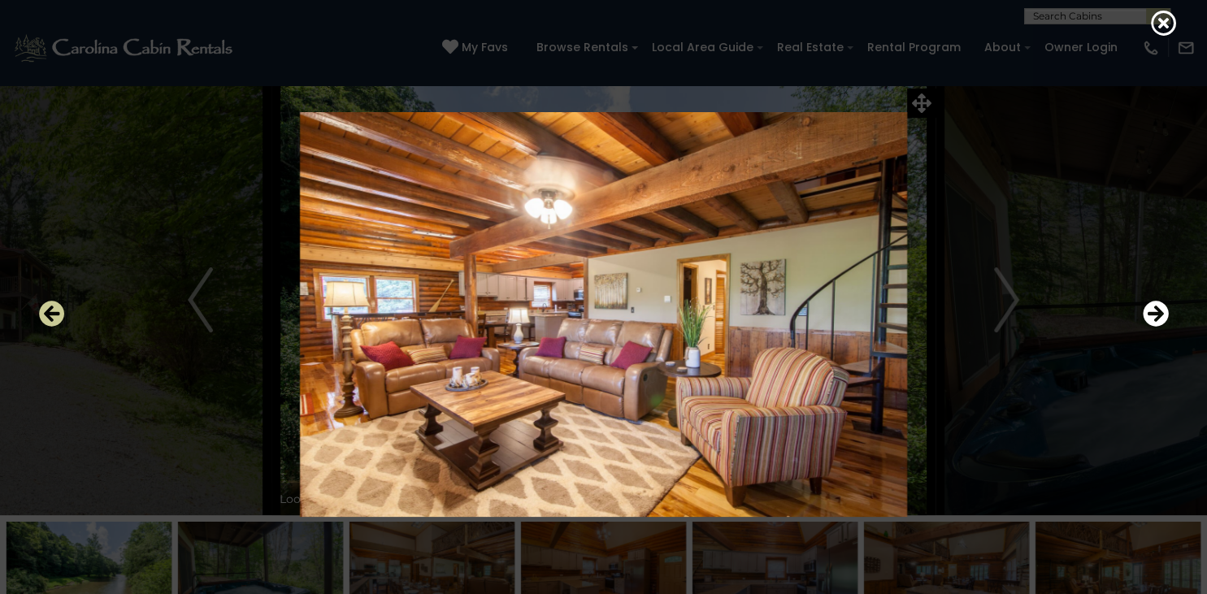
click at [50, 316] on icon "Previous" at bounding box center [52, 315] width 26 height 26
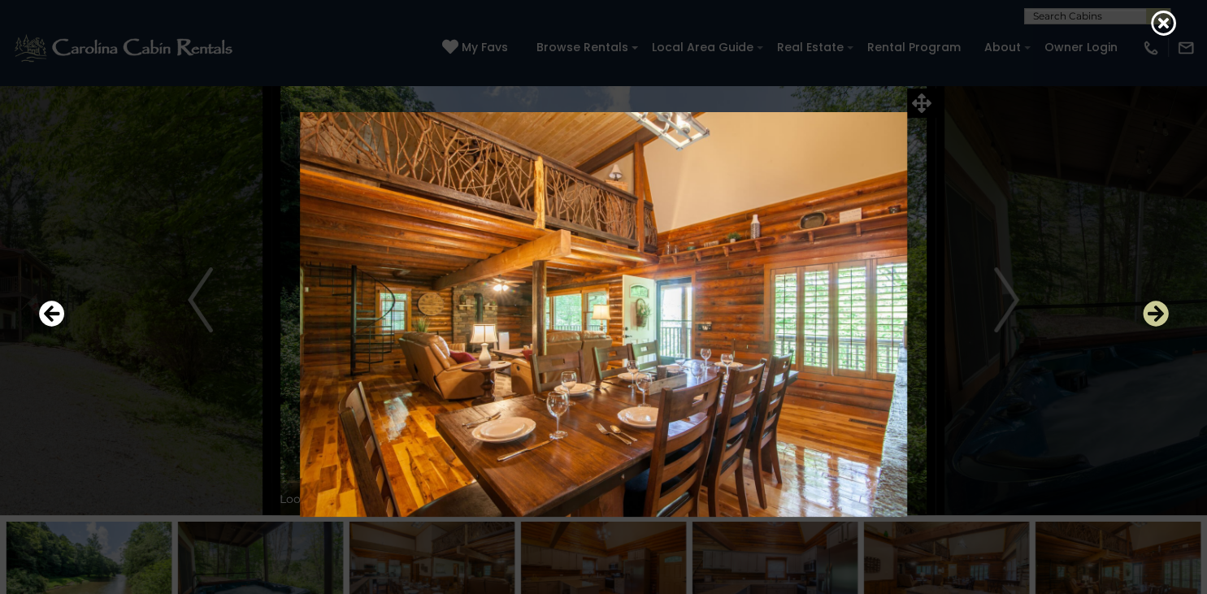
click at [1150, 319] on icon "Next" at bounding box center [1156, 315] width 26 height 26
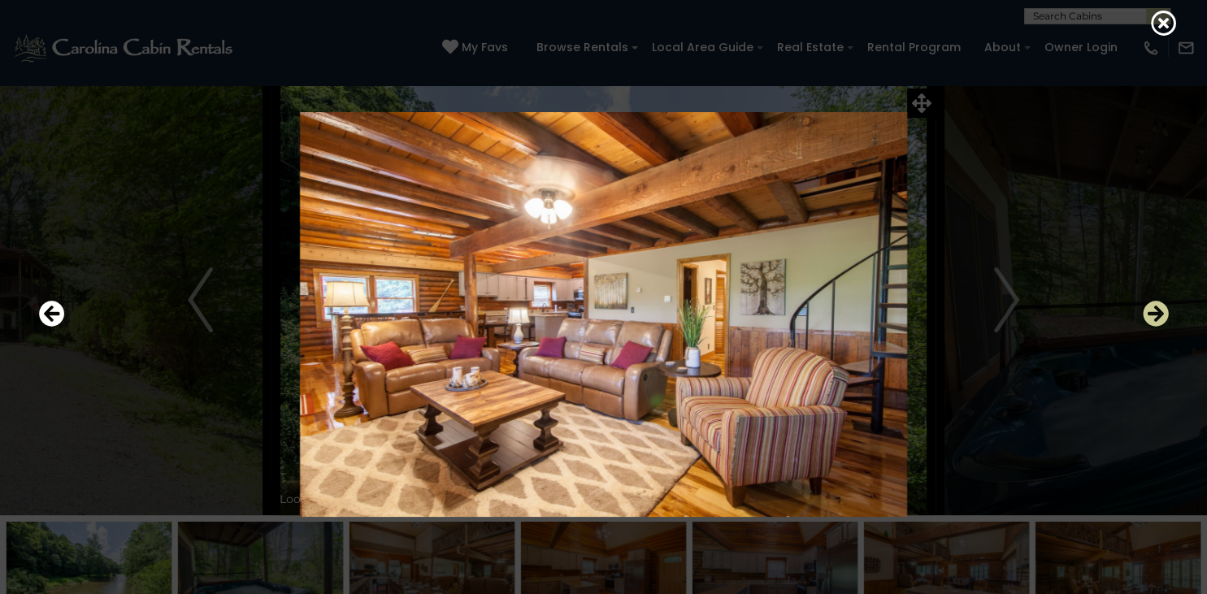
click at [1150, 319] on icon "Next" at bounding box center [1156, 315] width 26 height 26
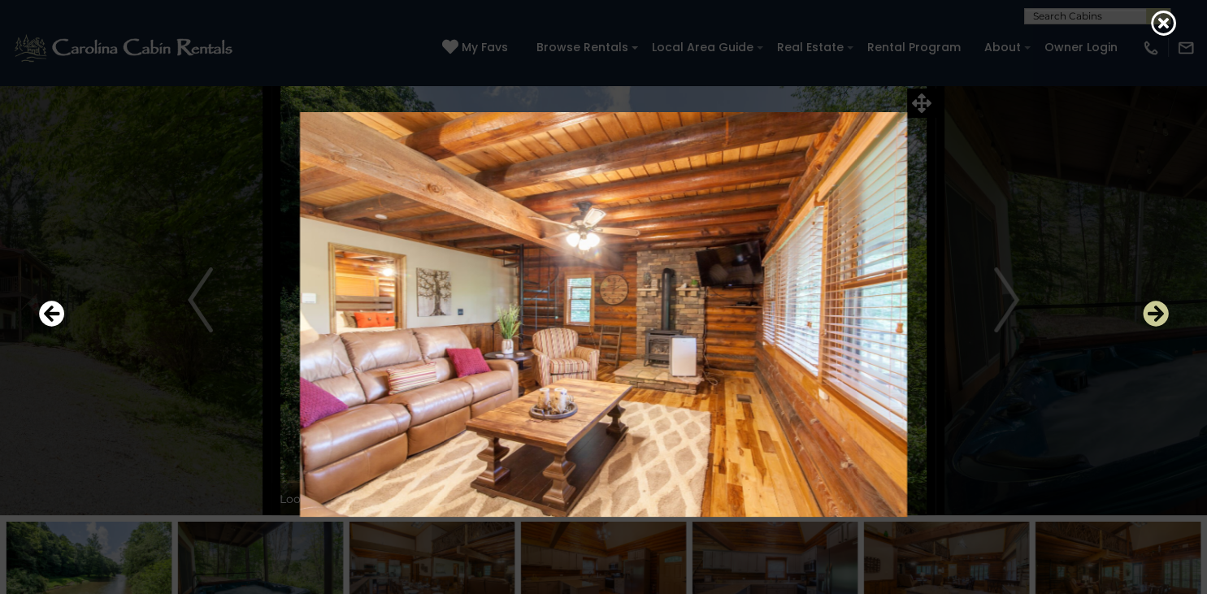
click at [1150, 319] on icon "Next" at bounding box center [1156, 315] width 26 height 26
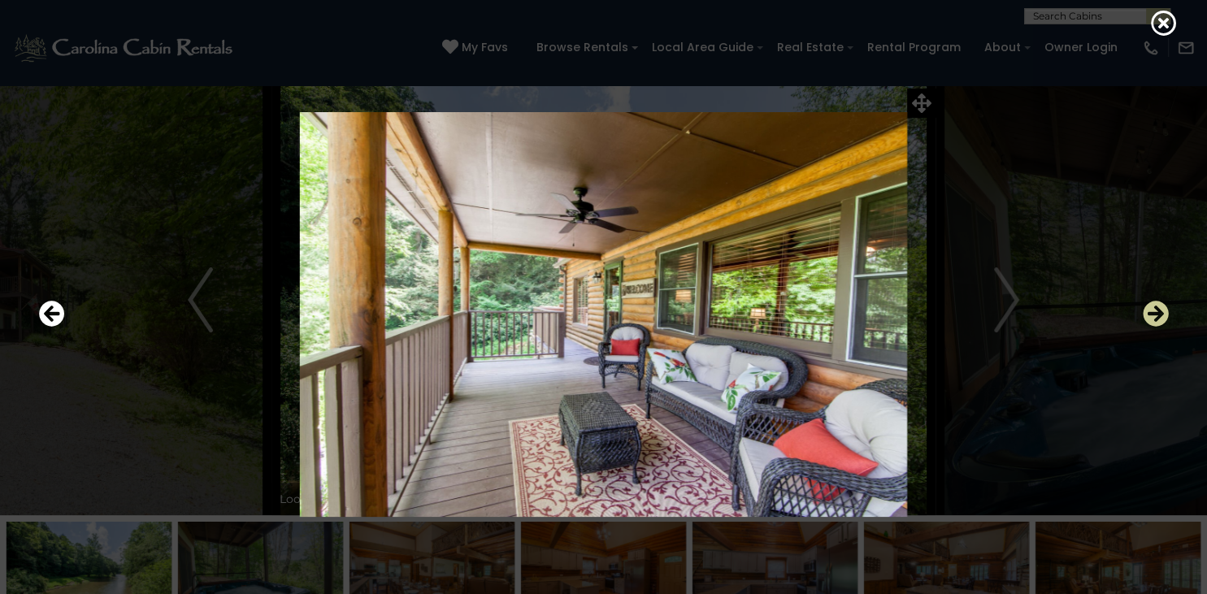
click at [1150, 319] on icon "Next" at bounding box center [1156, 315] width 26 height 26
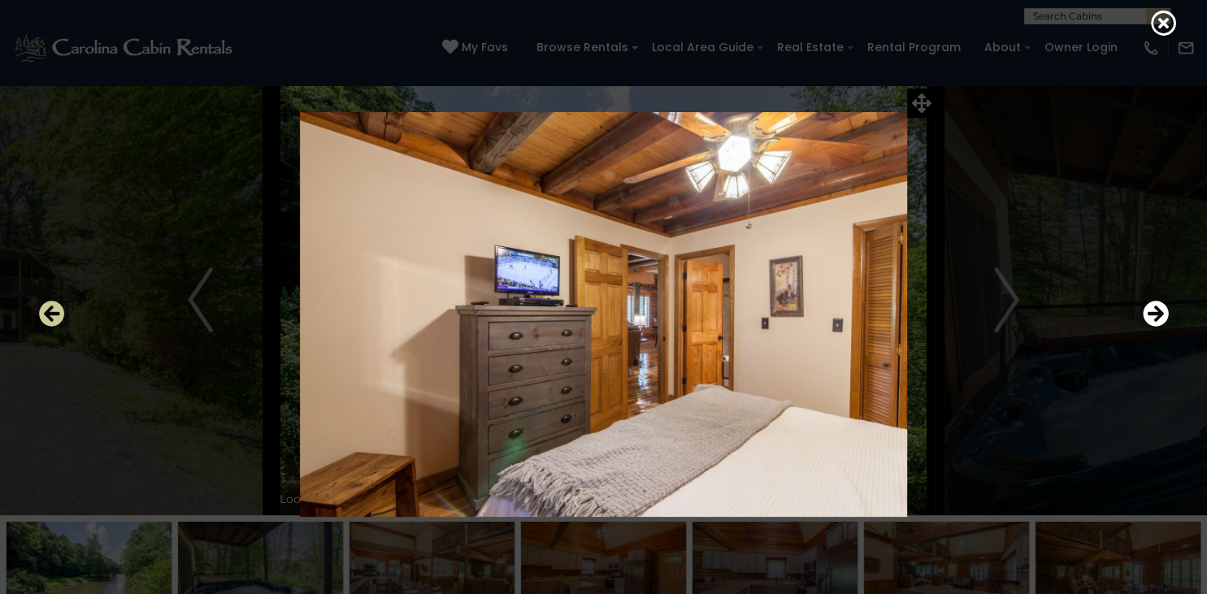
click at [43, 317] on icon "Previous" at bounding box center [52, 315] width 26 height 26
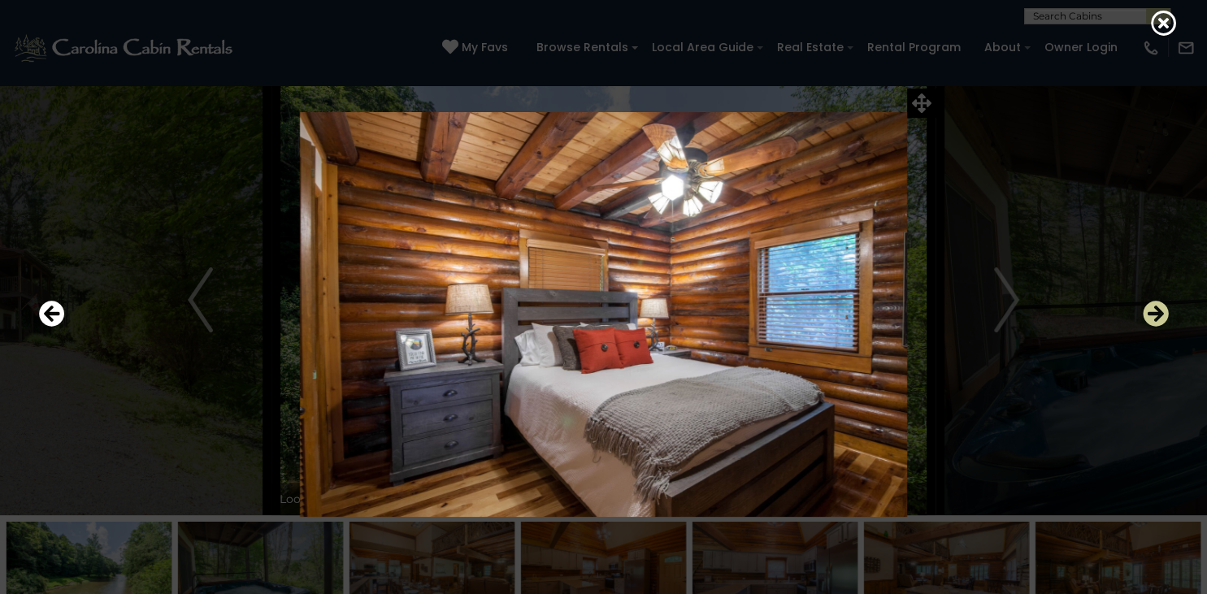
click at [1161, 322] on icon "Next" at bounding box center [1156, 315] width 26 height 26
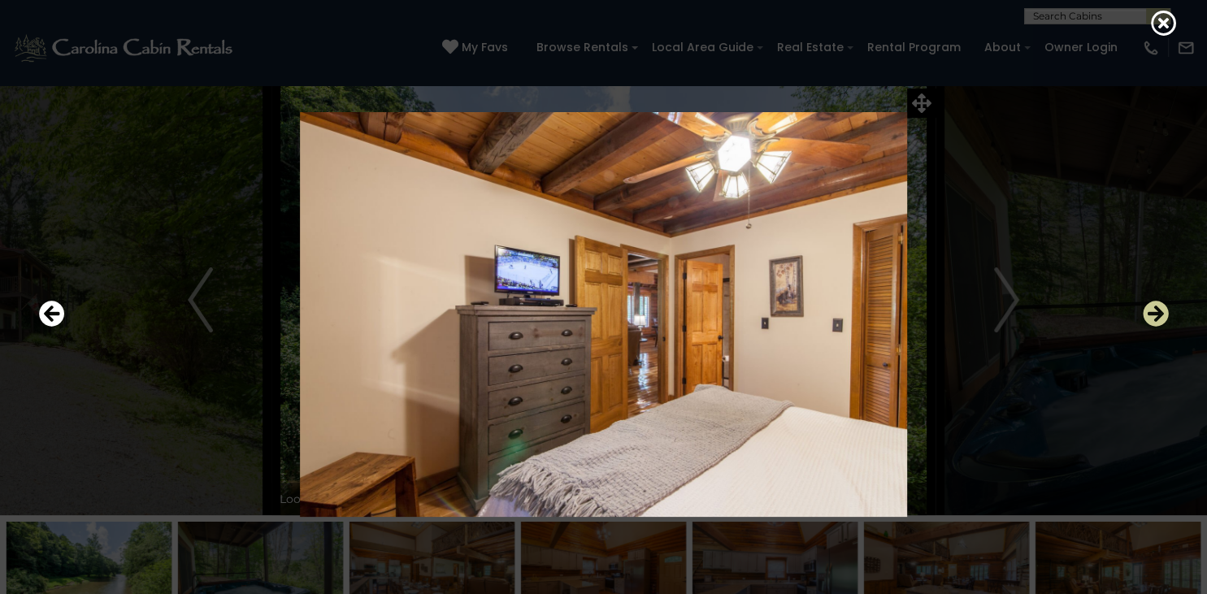
click at [1161, 322] on icon "Next" at bounding box center [1156, 315] width 26 height 26
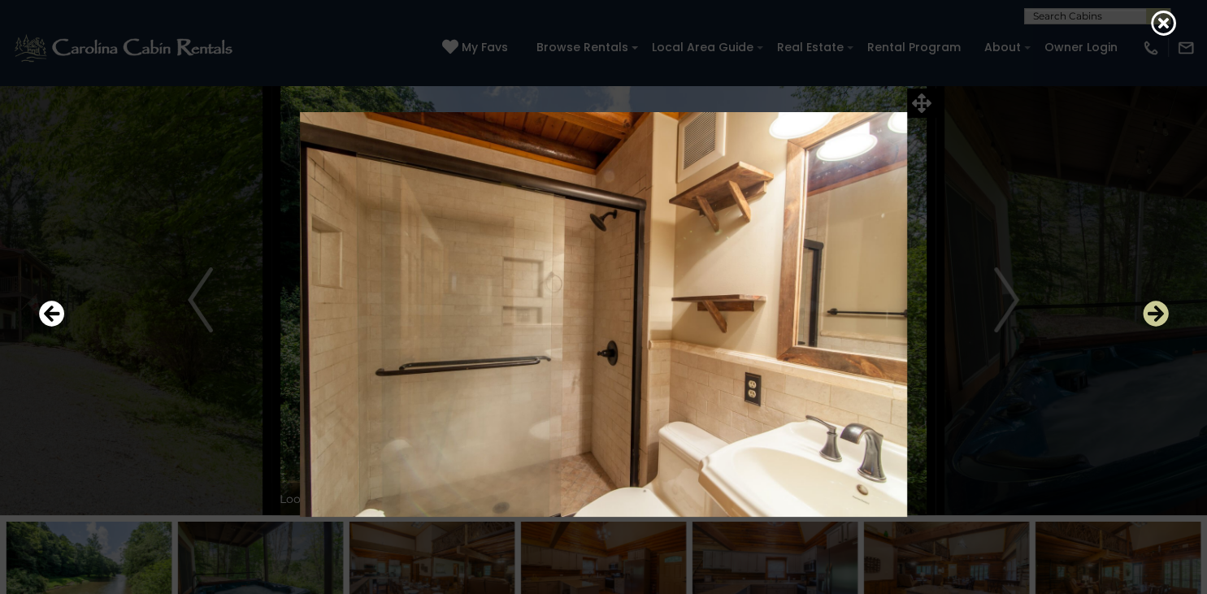
click at [1161, 322] on icon "Next" at bounding box center [1156, 315] width 26 height 26
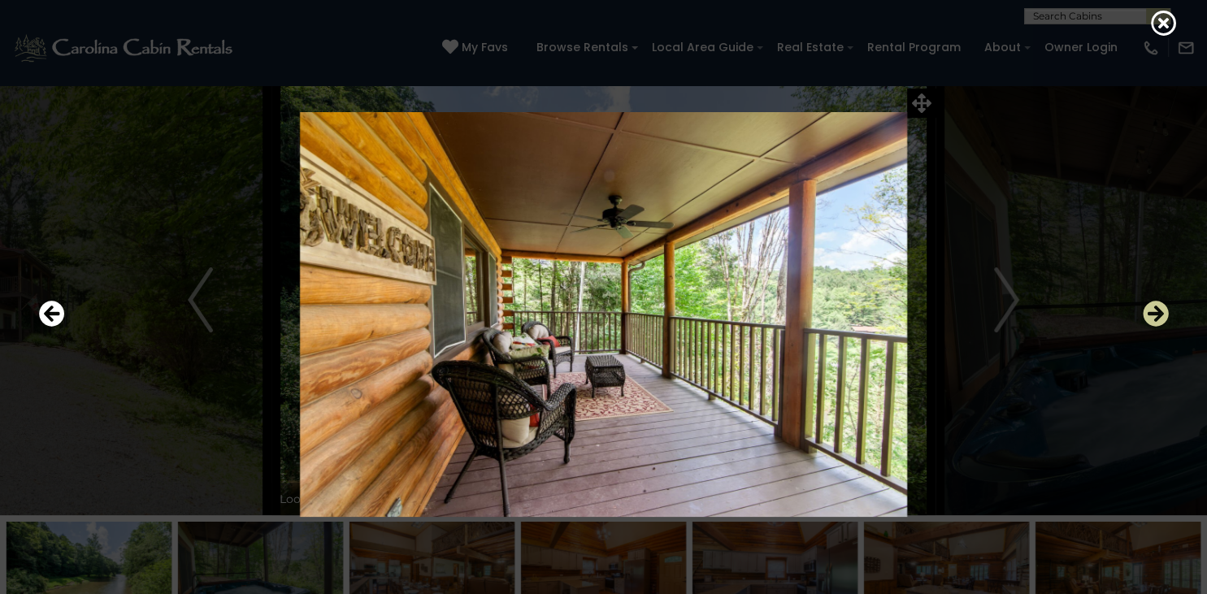
click at [1161, 322] on icon "Next" at bounding box center [1156, 315] width 26 height 26
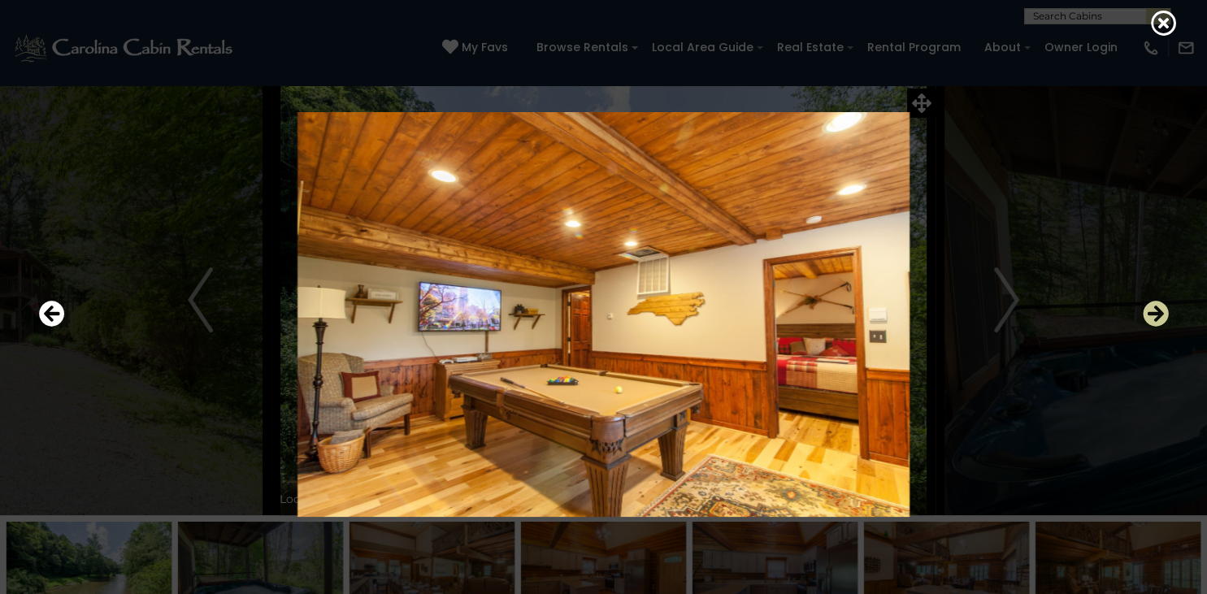
click at [1161, 322] on icon "Next" at bounding box center [1156, 315] width 26 height 26
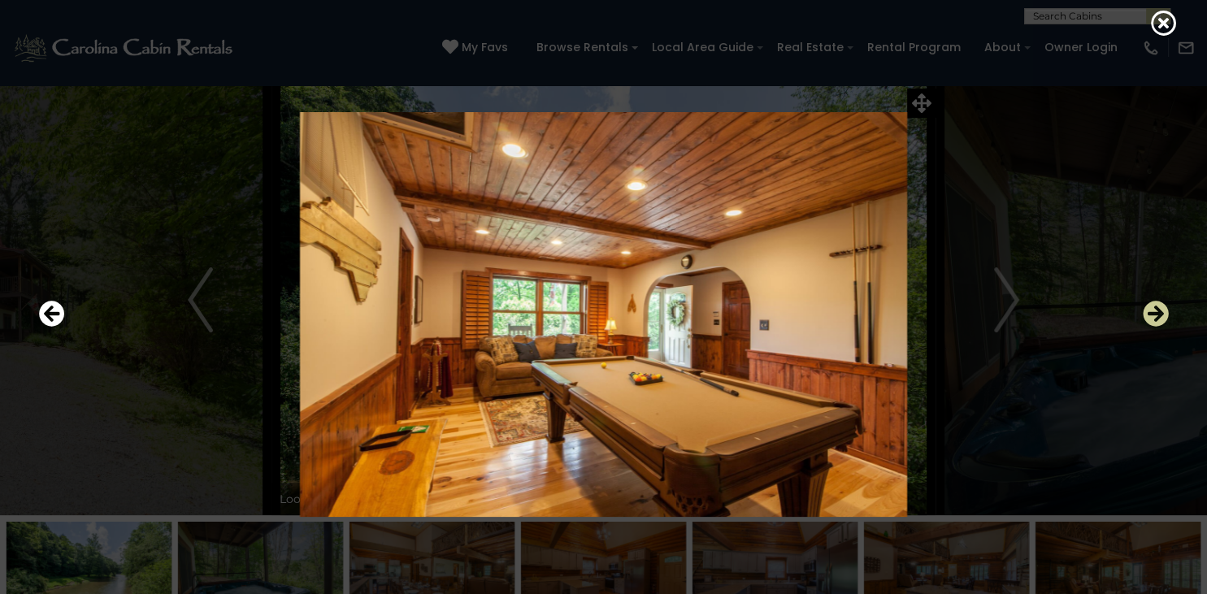
click at [1161, 322] on icon "Next" at bounding box center [1156, 315] width 26 height 26
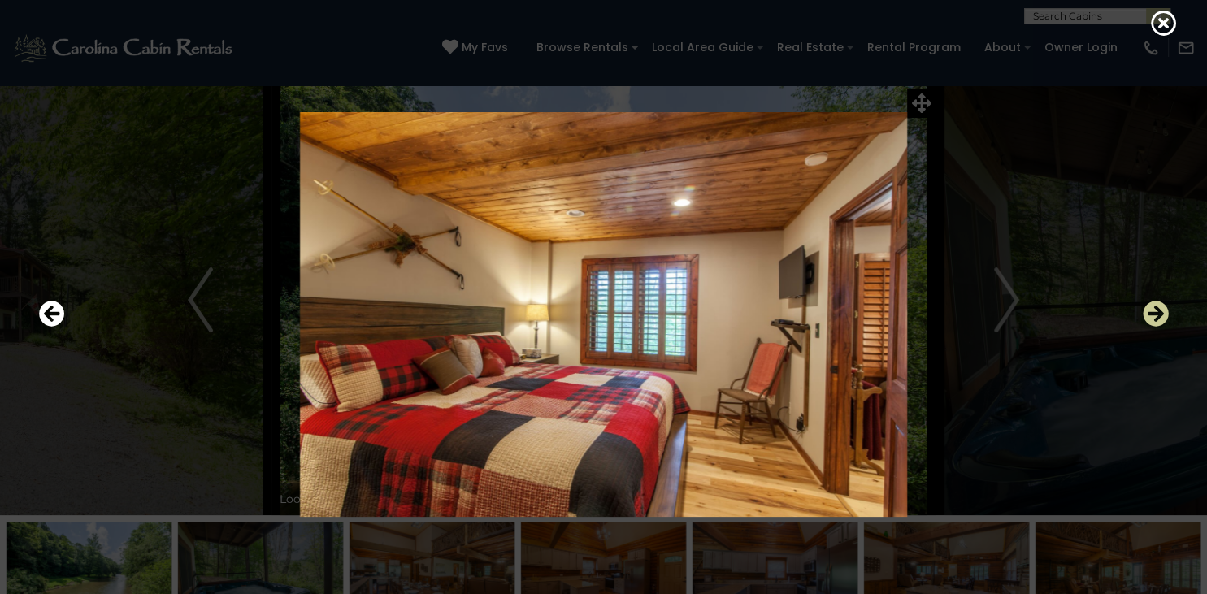
click at [1161, 322] on icon "Next" at bounding box center [1156, 315] width 26 height 26
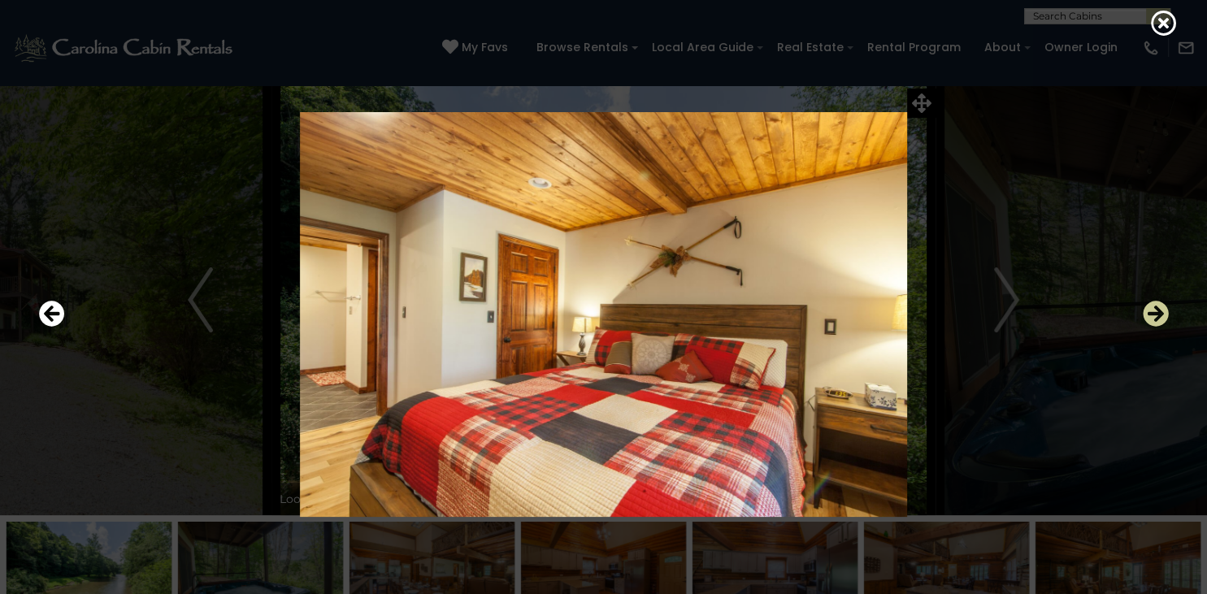
click at [1161, 322] on icon "Next" at bounding box center [1156, 315] width 26 height 26
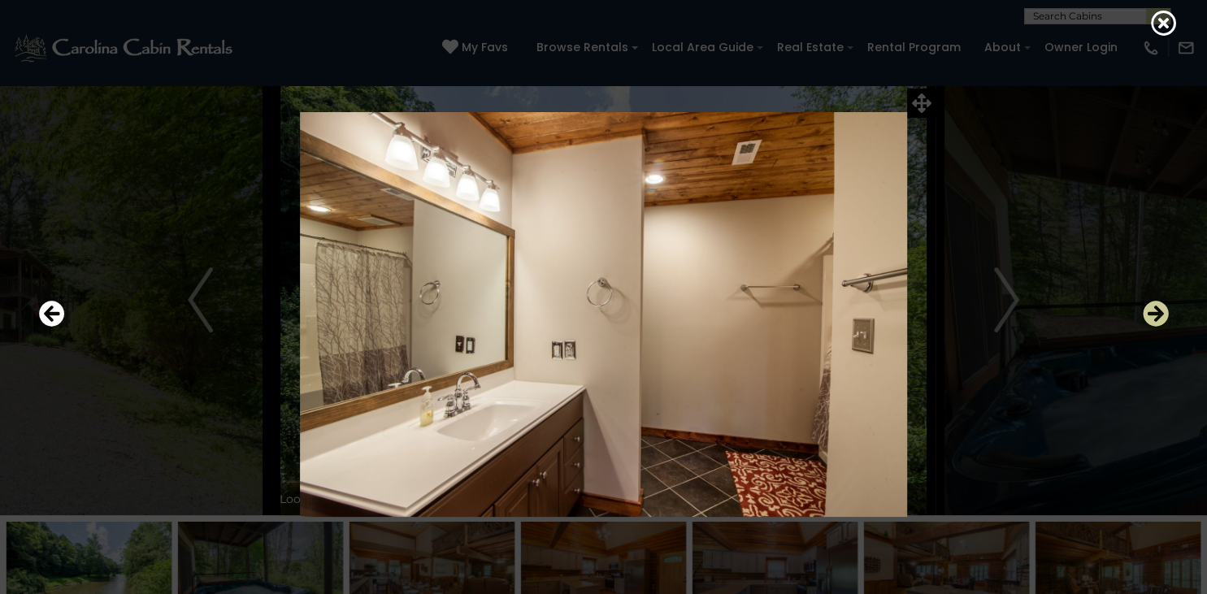
click at [1161, 322] on icon "Next" at bounding box center [1156, 315] width 26 height 26
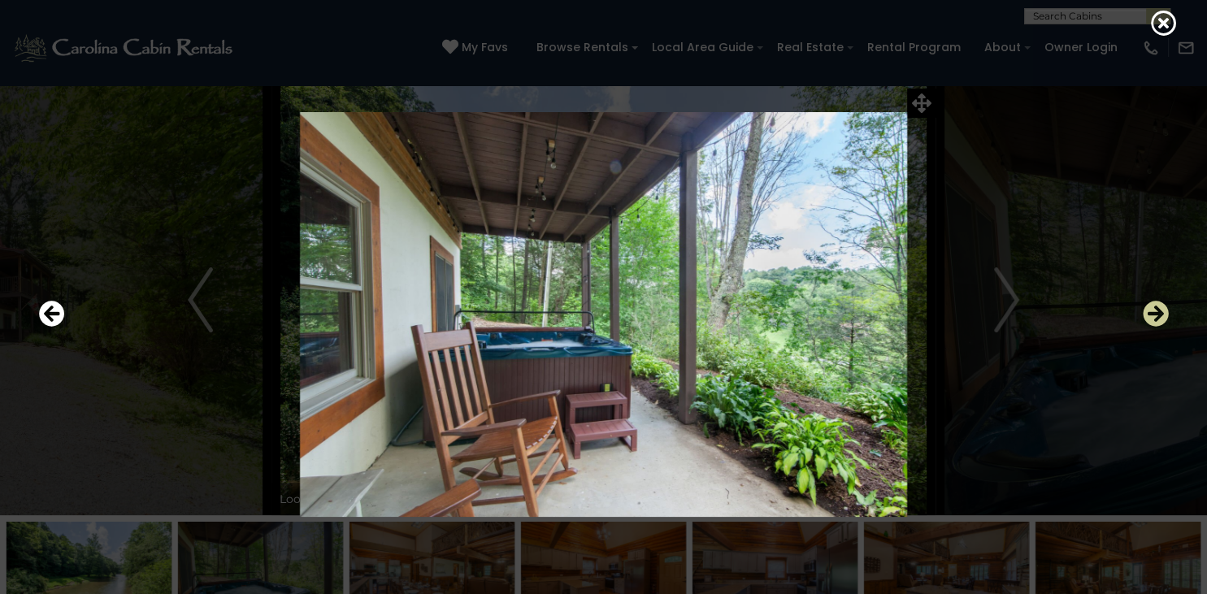
click at [1161, 322] on icon "Next" at bounding box center [1156, 315] width 26 height 26
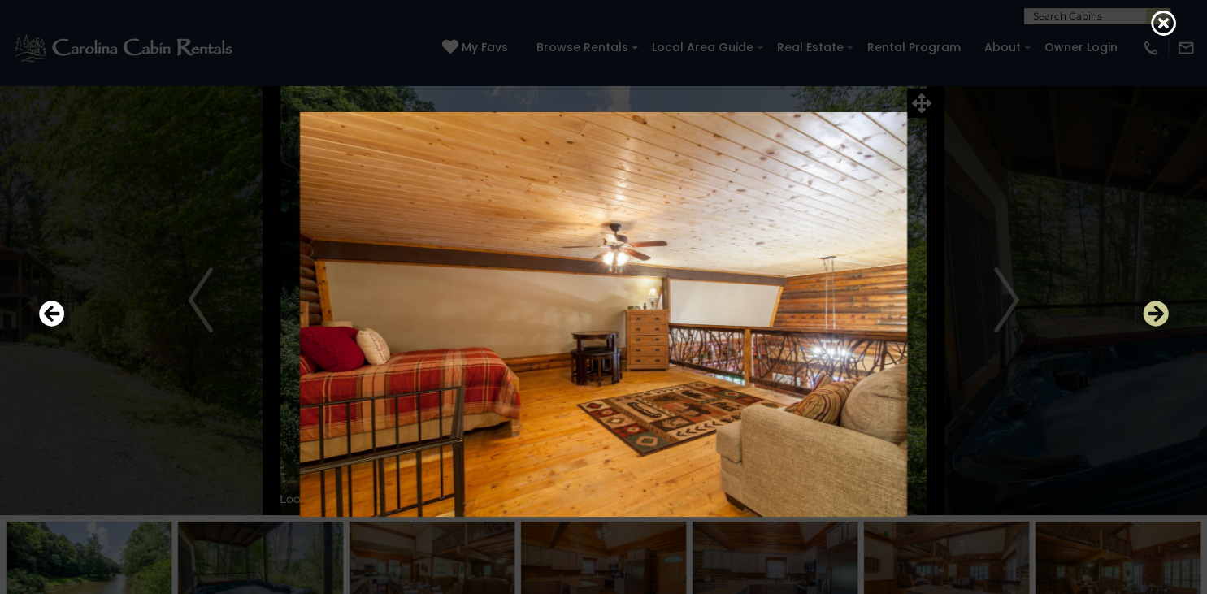
click at [1161, 322] on icon "Next" at bounding box center [1156, 315] width 26 height 26
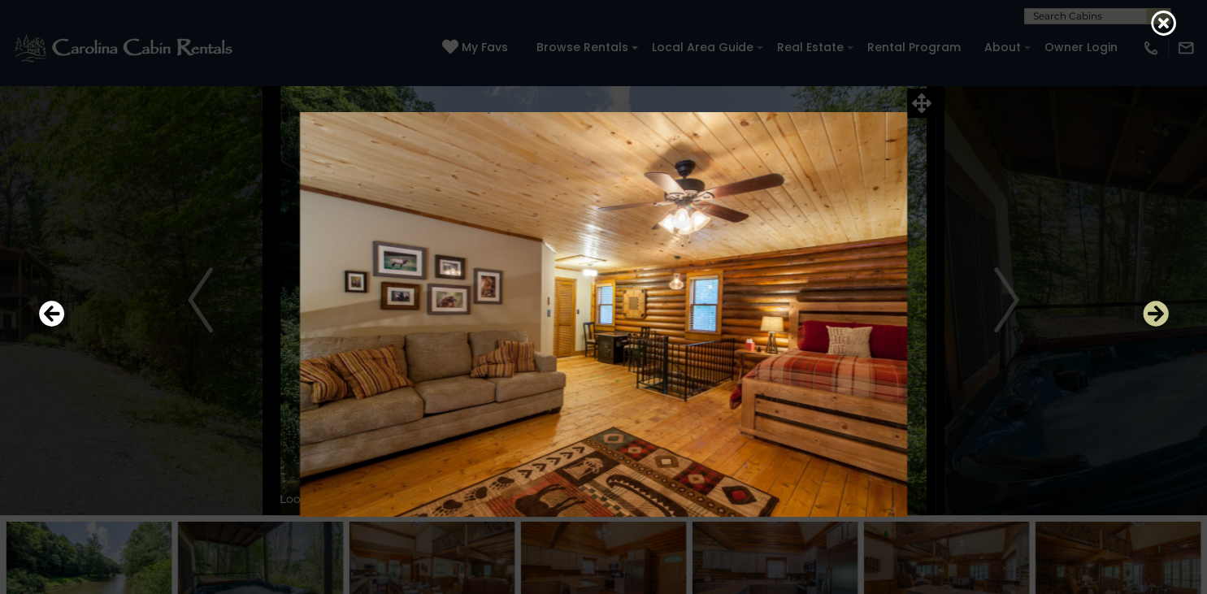
click at [1161, 322] on icon "Next" at bounding box center [1156, 315] width 26 height 26
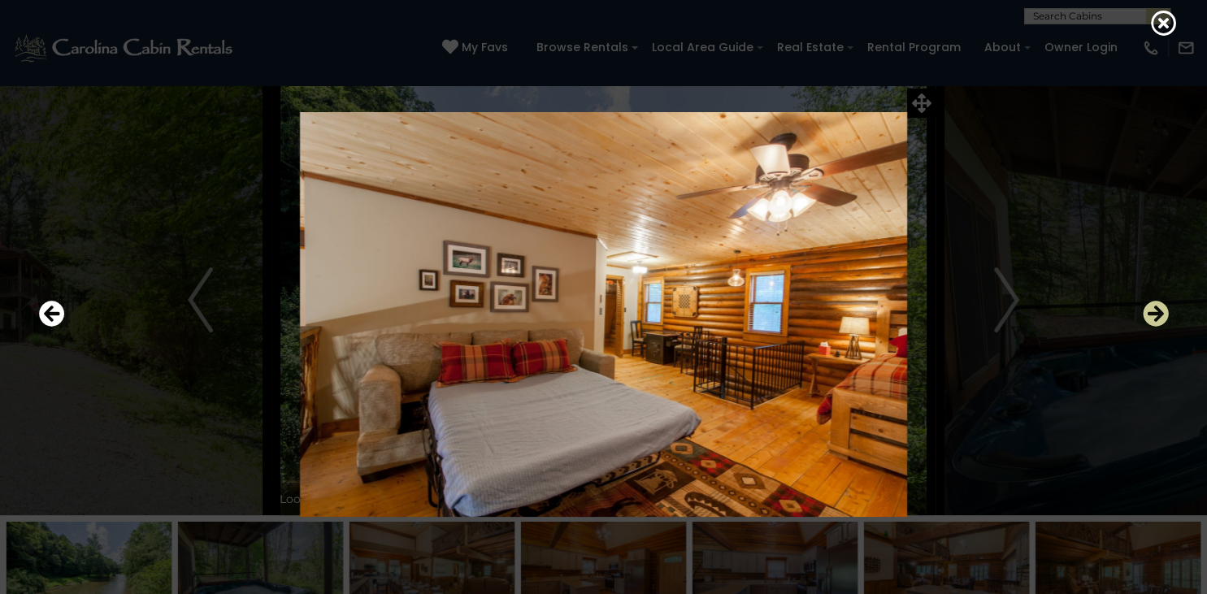
click at [1161, 322] on icon "Next" at bounding box center [1156, 315] width 26 height 26
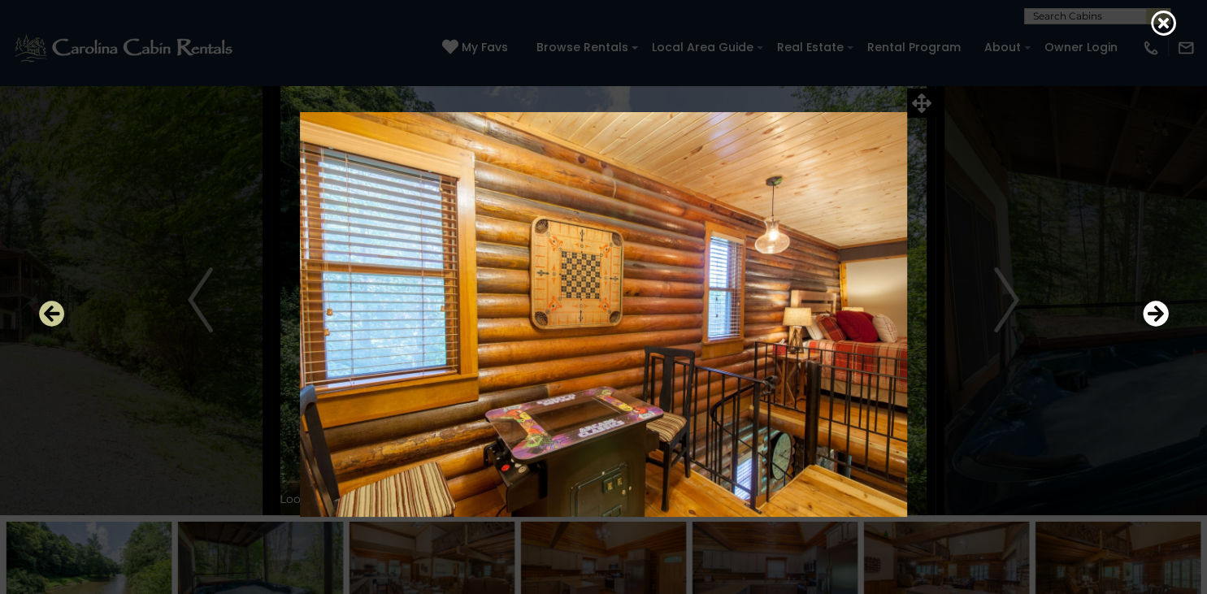
click at [47, 317] on icon "Previous" at bounding box center [52, 315] width 26 height 26
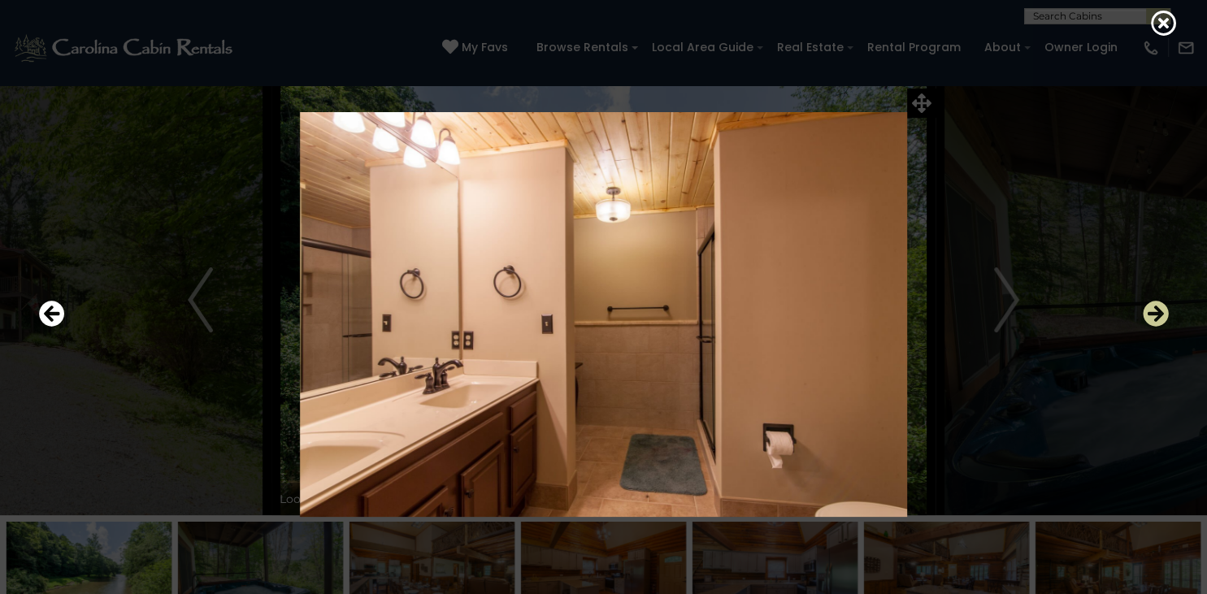
click at [1158, 317] on icon "Next" at bounding box center [1156, 315] width 26 height 26
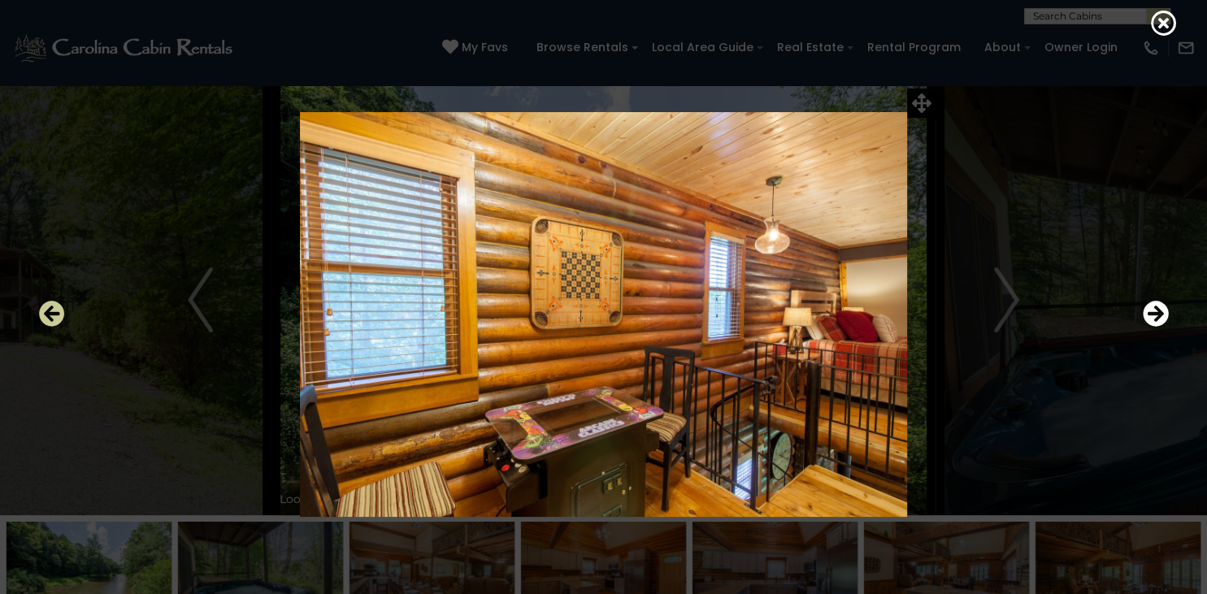
click at [59, 319] on icon "Previous" at bounding box center [52, 315] width 26 height 26
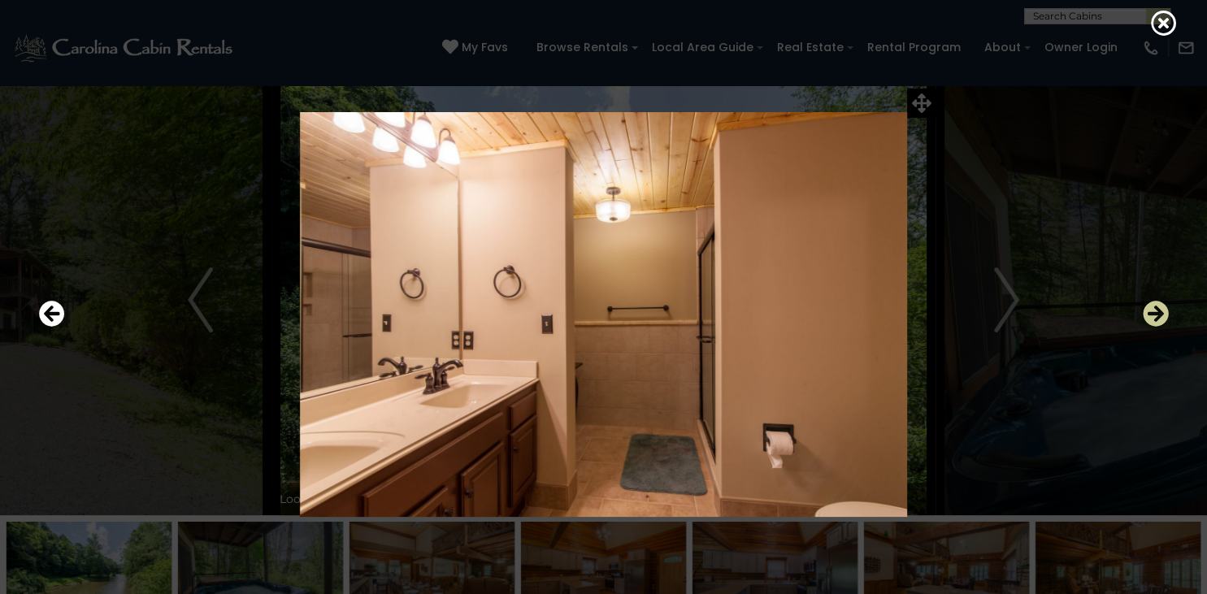
click at [1155, 325] on icon "Next" at bounding box center [1156, 315] width 26 height 26
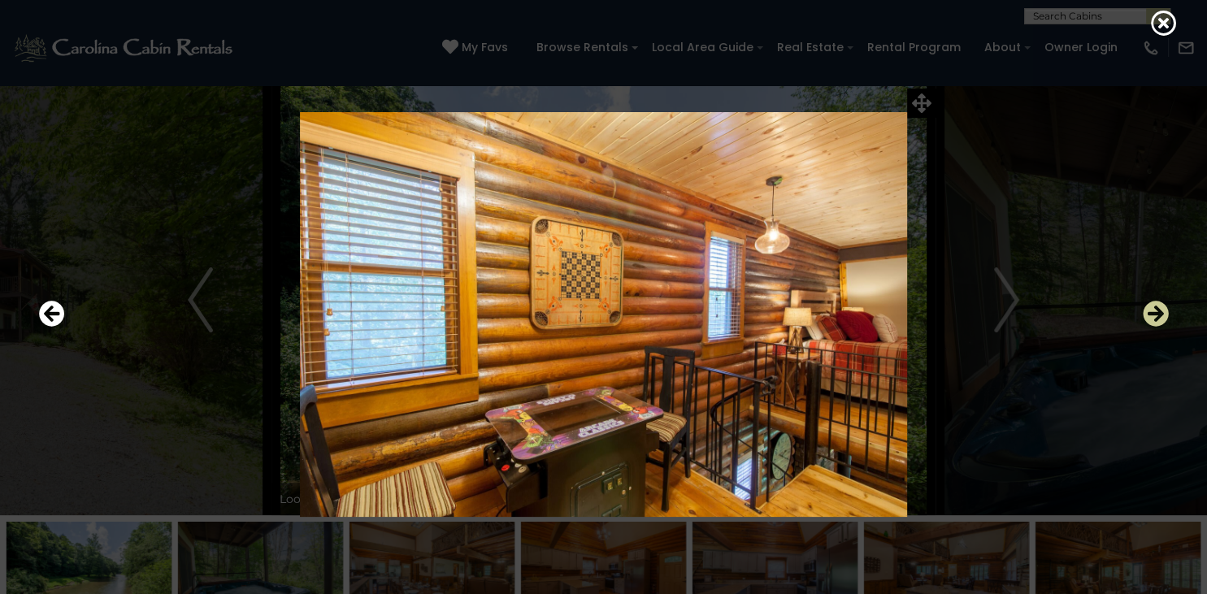
click at [1155, 325] on icon "Next" at bounding box center [1156, 315] width 26 height 26
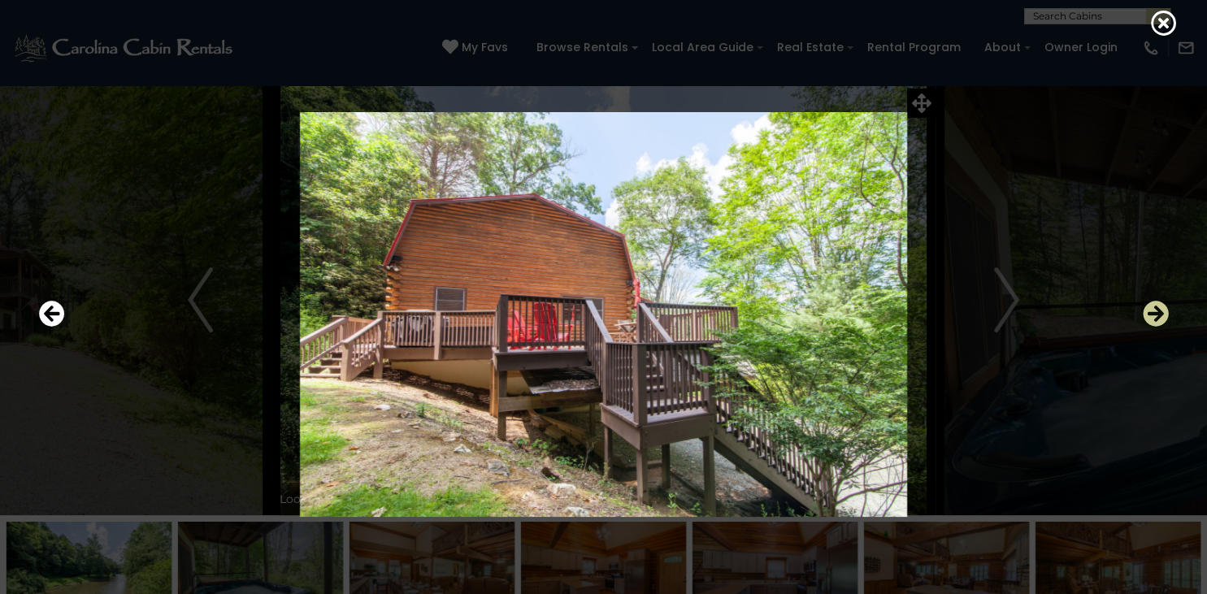
click at [1155, 325] on icon "Next" at bounding box center [1156, 315] width 26 height 26
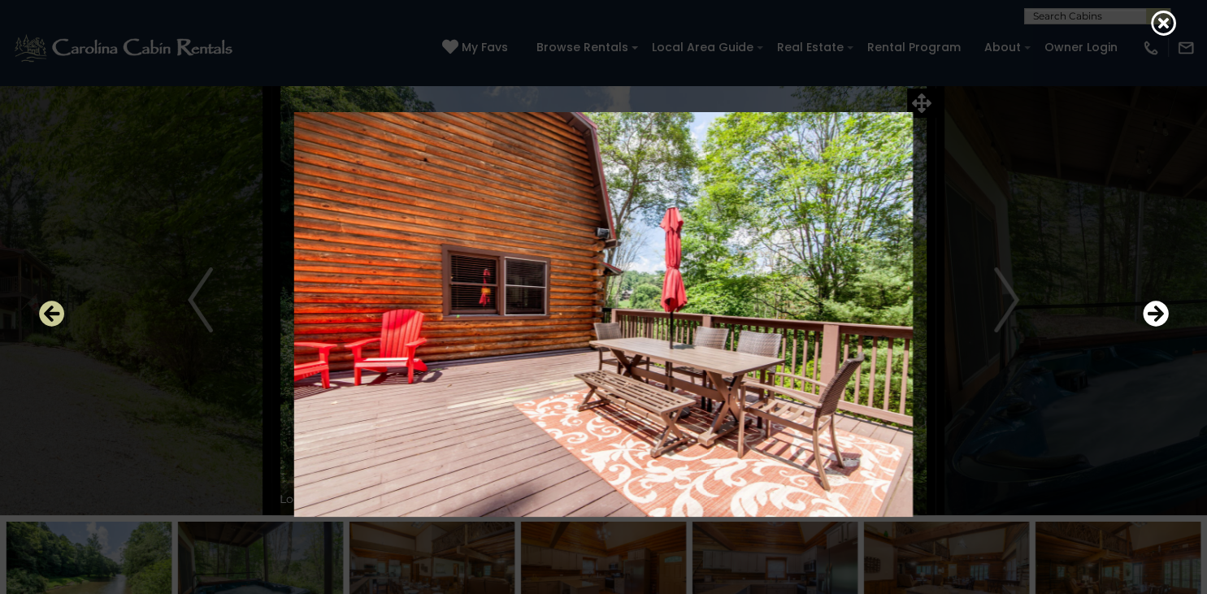
click at [60, 320] on icon "Previous" at bounding box center [52, 315] width 26 height 26
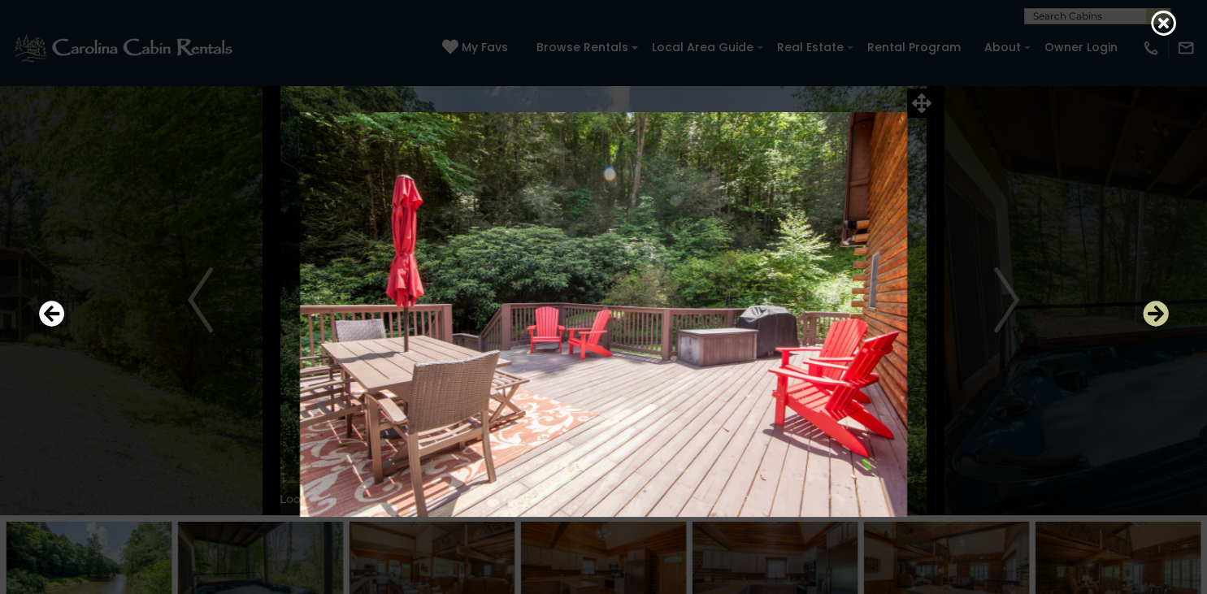
click at [1168, 308] on icon "Next" at bounding box center [1156, 315] width 26 height 26
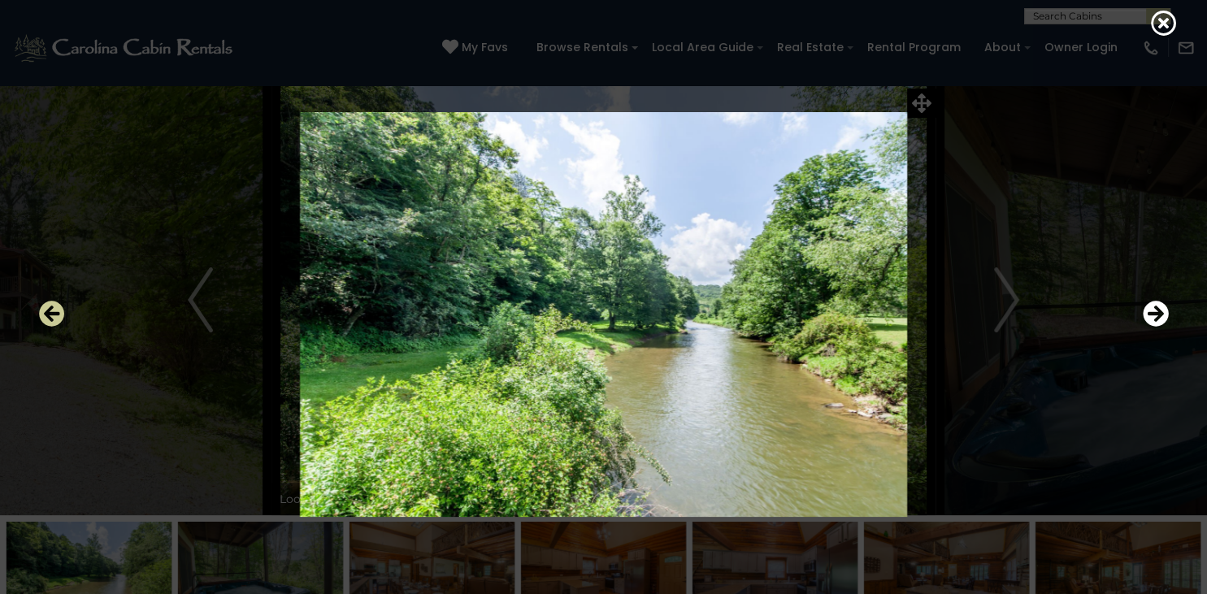
click at [46, 320] on icon "Previous" at bounding box center [52, 315] width 26 height 26
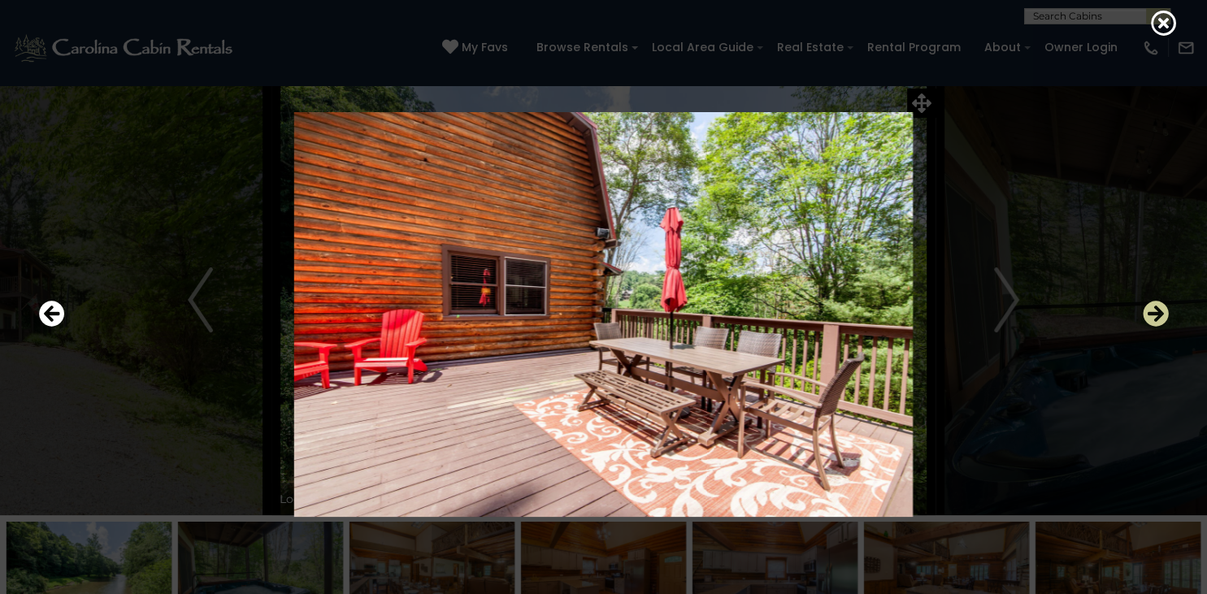
click at [1159, 326] on icon "Next" at bounding box center [1156, 315] width 26 height 26
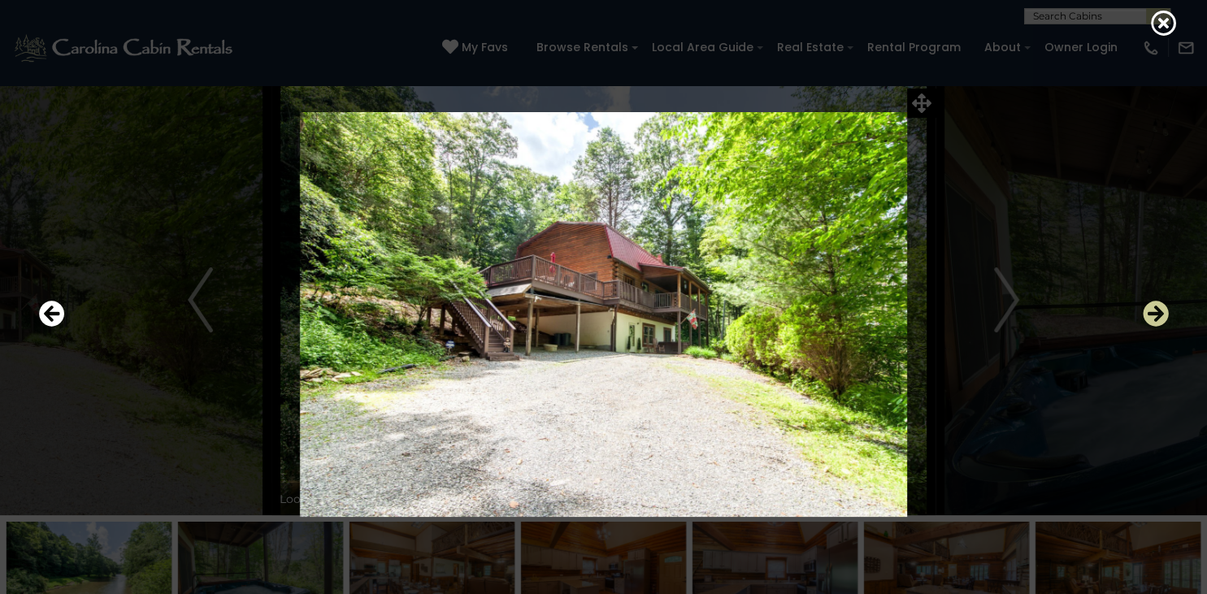
click at [1159, 326] on icon "Next" at bounding box center [1156, 315] width 26 height 26
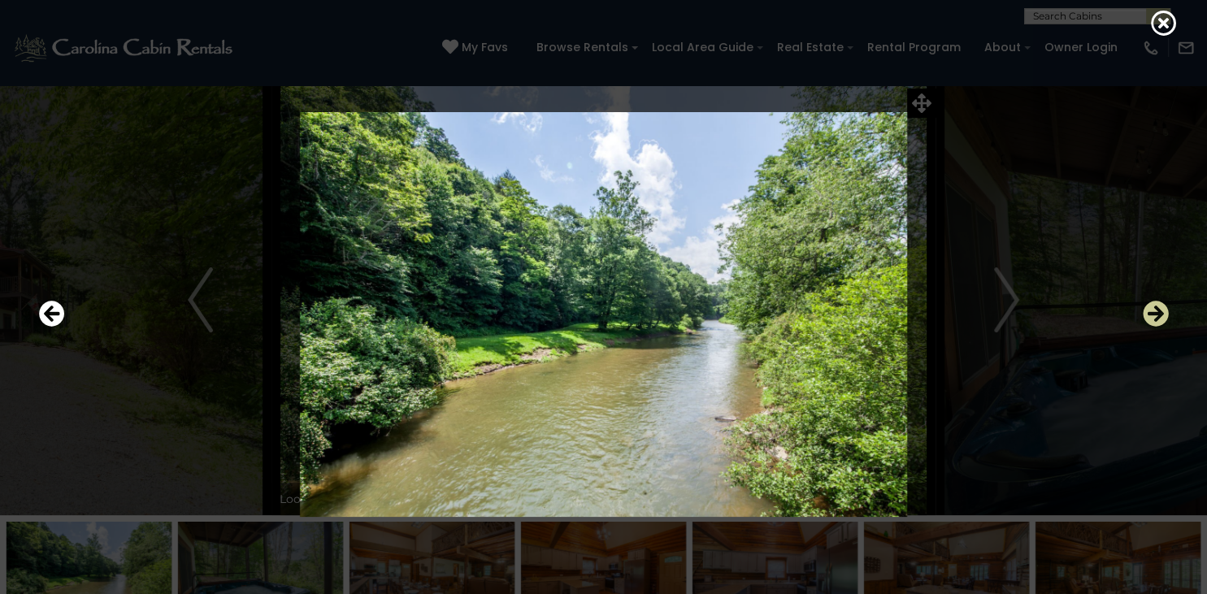
click at [1159, 326] on icon "Next" at bounding box center [1156, 315] width 26 height 26
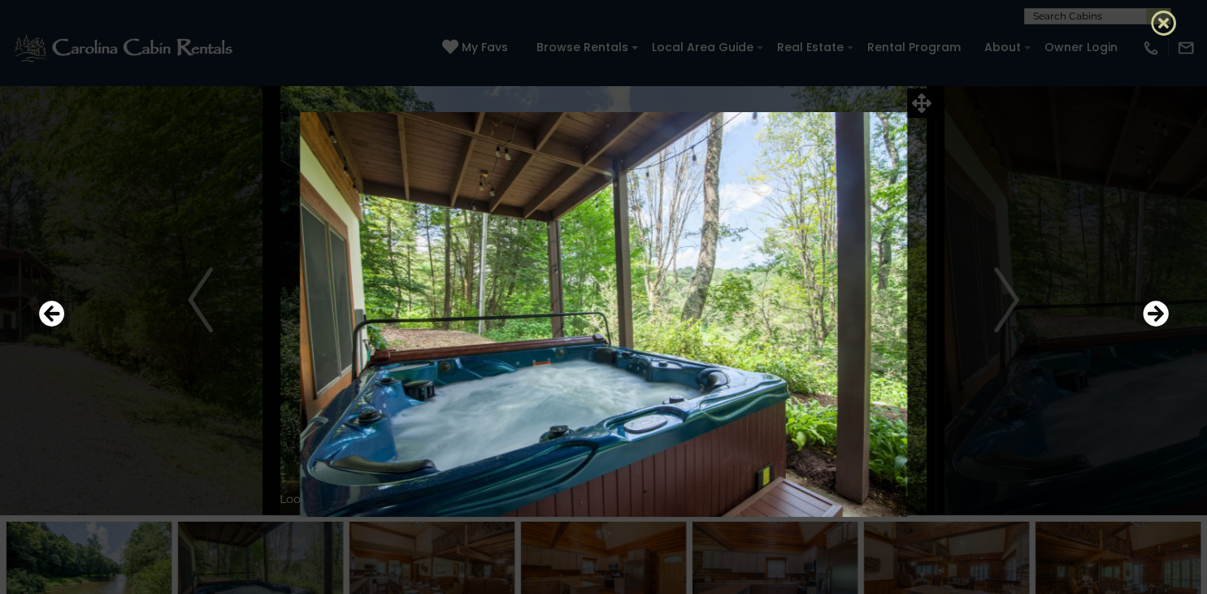
click at [1159, 22] on icon at bounding box center [1164, 23] width 26 height 26
